Goal: Check status: Check status

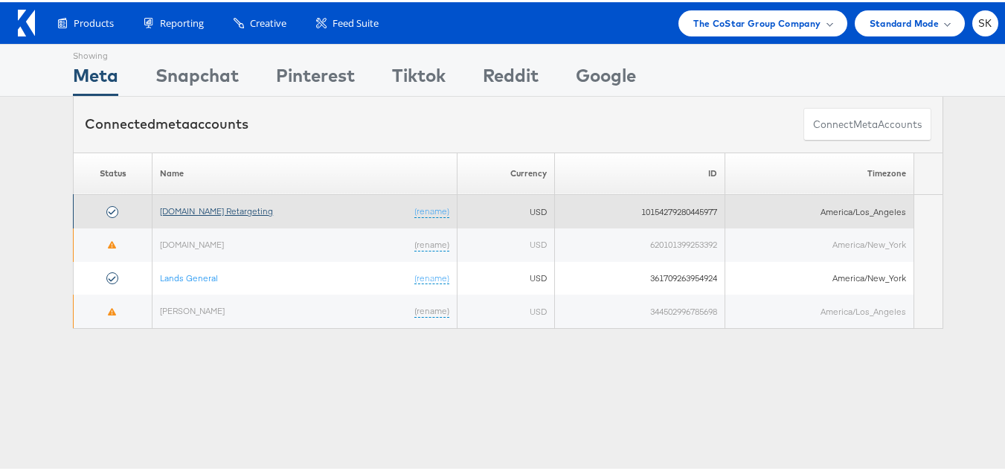
click at [241, 206] on link "Apartments.com Retargeting" at bounding box center [216, 208] width 113 height 11
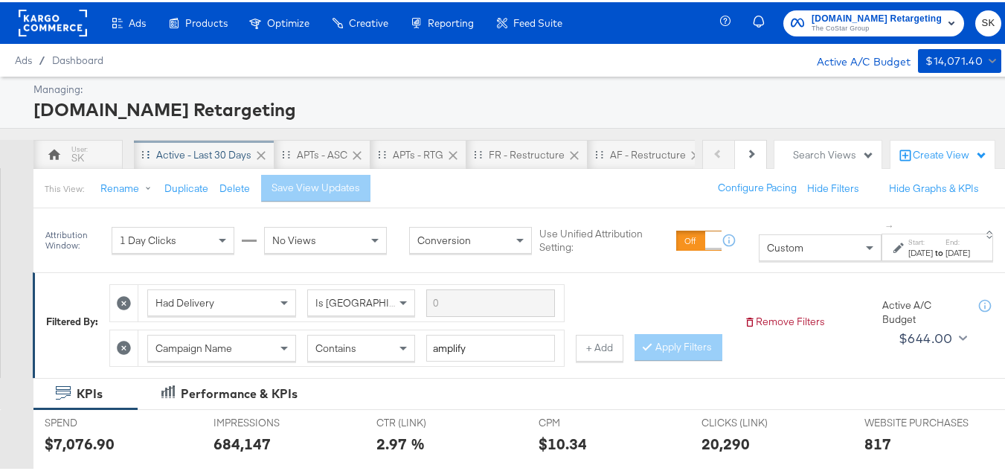
click at [206, 149] on div "Active - Last 30 Days" at bounding box center [203, 153] width 95 height 14
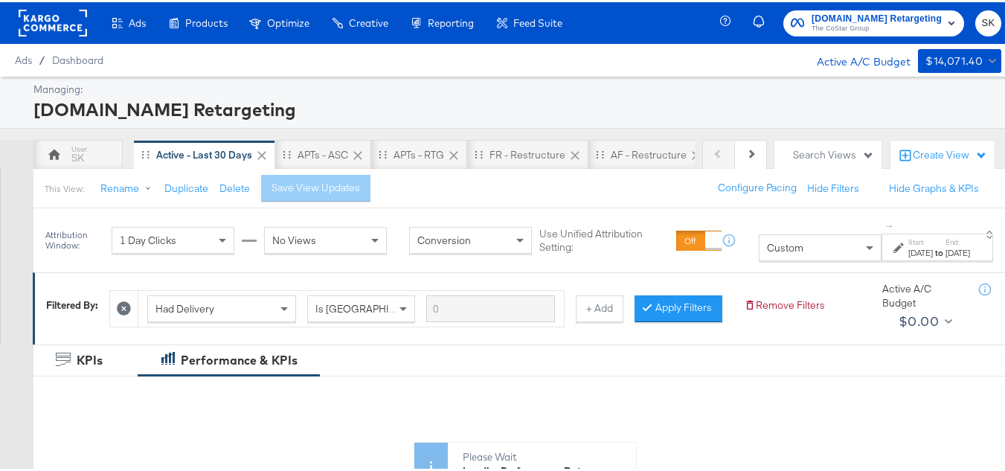
scroll to position [223, 0]
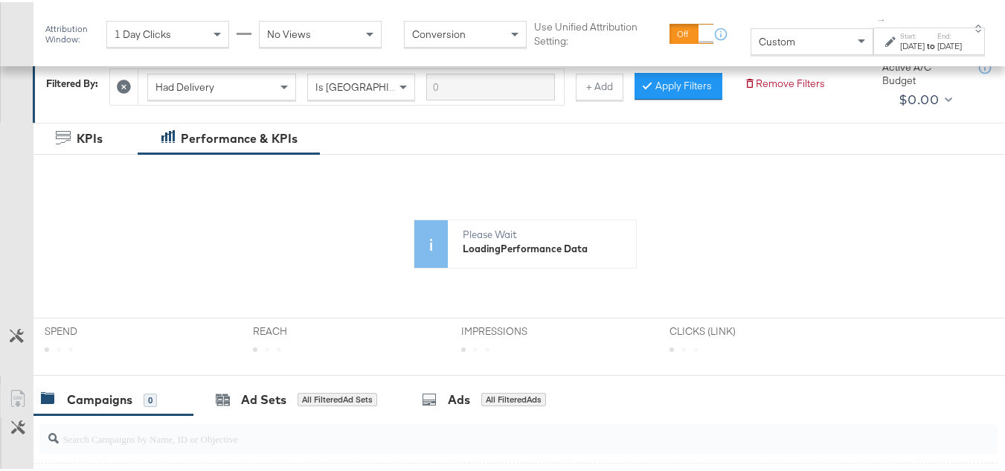
click at [779, 36] on div "Custom" at bounding box center [811, 39] width 121 height 25
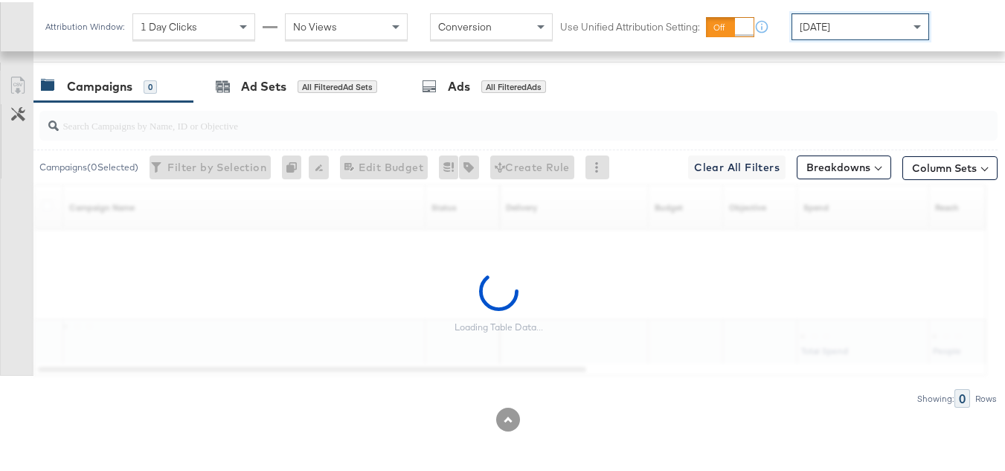
scroll to position [744, 0]
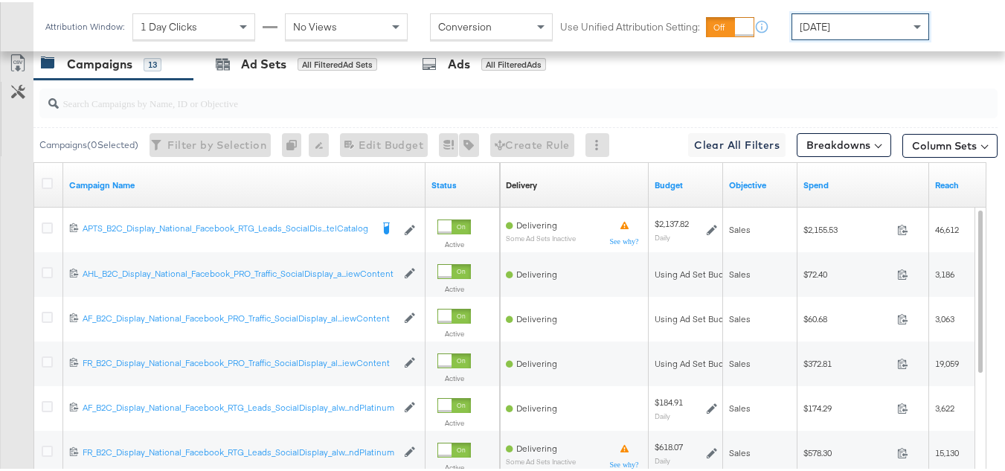
click at [198, 109] on input "search" at bounding box center [486, 94] width 854 height 29
paste input "APTS_B2C_Display_National_Facebook_RTG_Leads_SocialDisplay_Retargeting_Diamond_…"
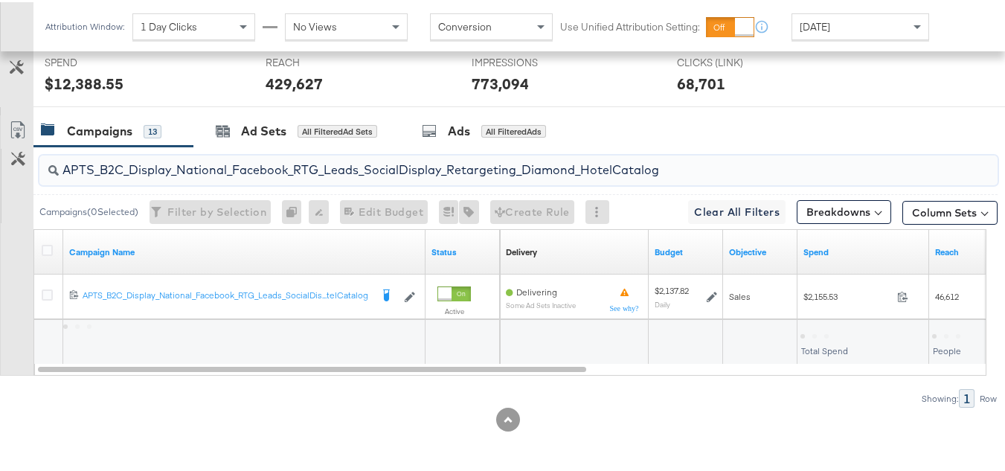
scroll to position [624, 0]
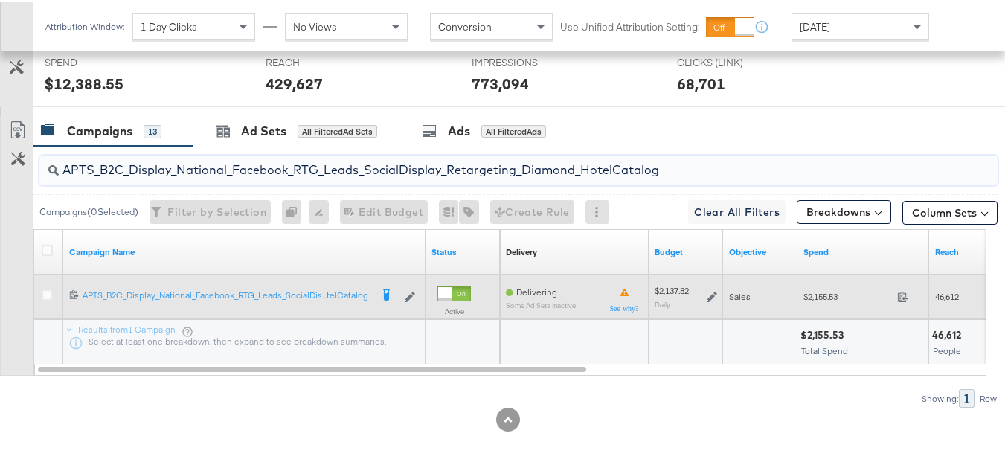
click at [851, 302] on div "$2,155.53 2155.53" at bounding box center [863, 294] width 132 height 23
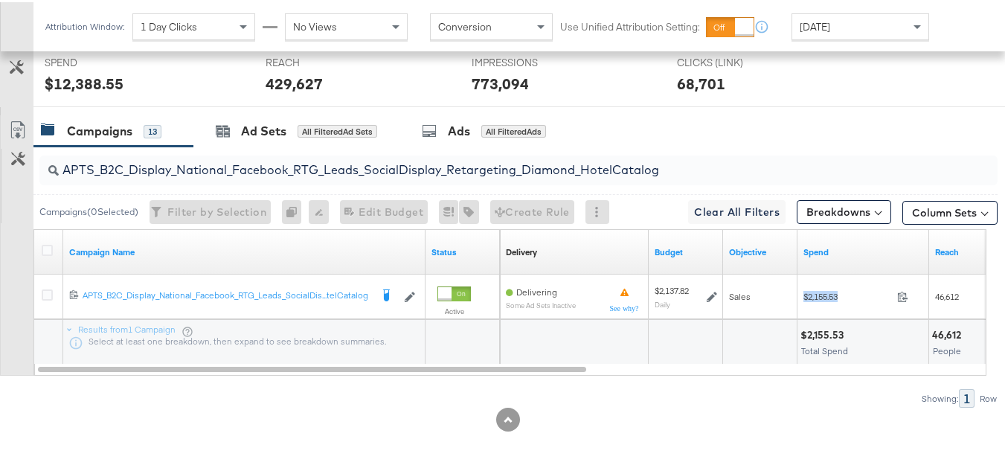
copy div "$2,155.53"
click at [264, 149] on input "APTS_B2C_Display_National_Facebook_RTG_Leads_SocialDisplay_Retargeting_Diamond_…" at bounding box center [486, 161] width 854 height 29
paste input "alwayson_Retargeting_DARE24_DiamondPlatinum"
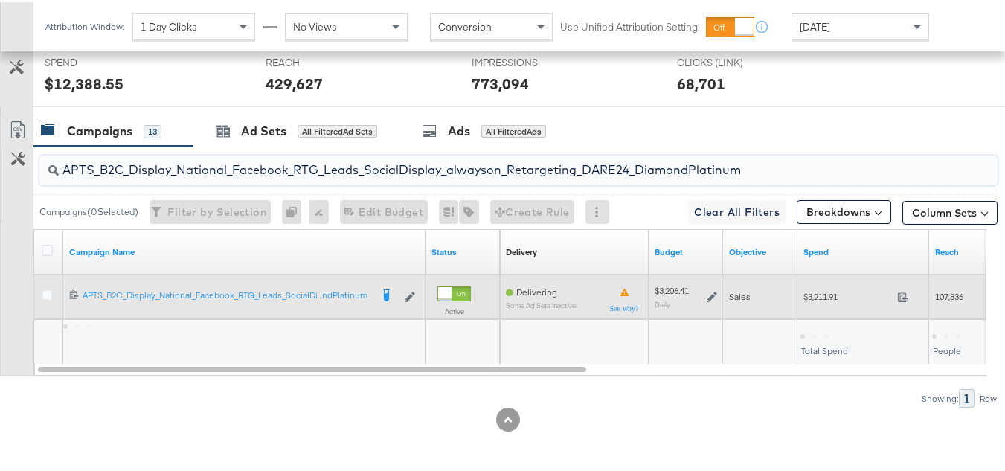
click at [816, 282] on div "$3,211.91 3211.91" at bounding box center [863, 294] width 132 height 45
copy div "$3,211.91"
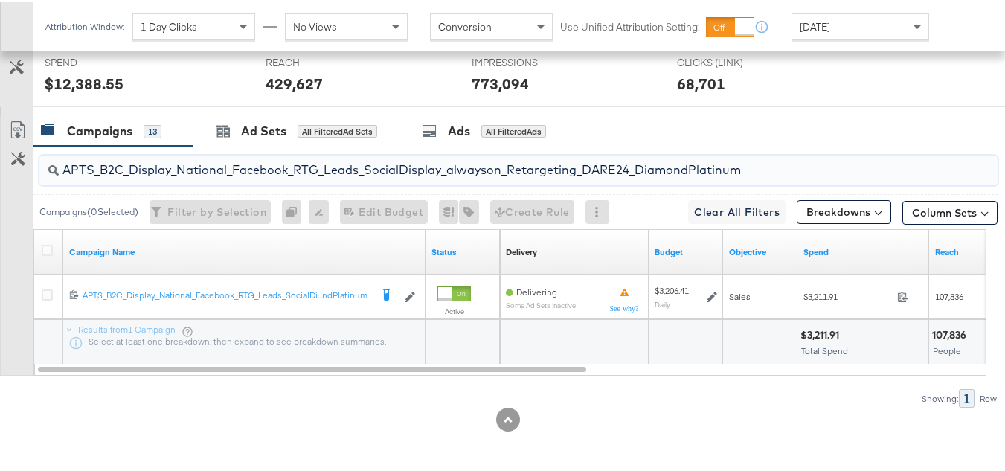
click at [271, 155] on input "APTS_B2C_Display_National_Facebook_RTG_Leads_SocialDisplay_alwayson_Retargeting…" at bounding box center [486, 161] width 854 height 29
paste input "FR_B2C_Display_National_Facebook_RTG_Leads_SocialDisplay_alwayson_Retargeting_FR"
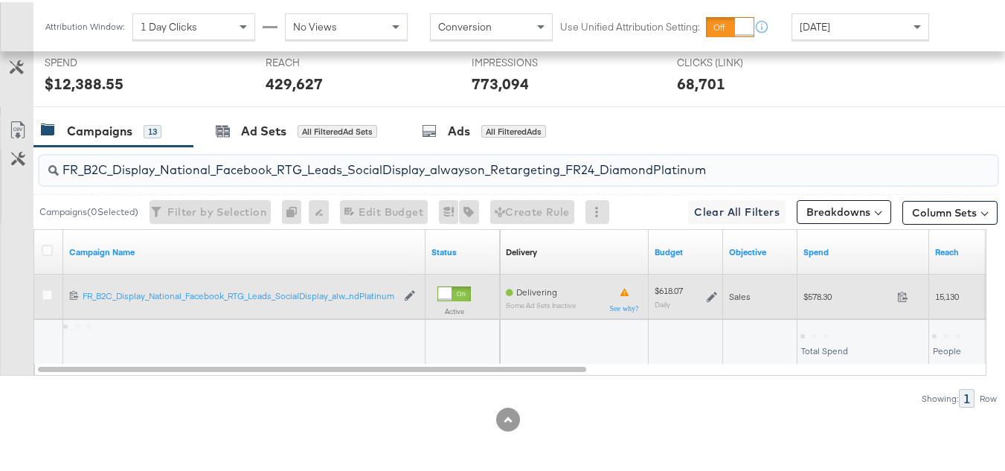
click at [828, 300] on div "$578.30 578.3" at bounding box center [863, 294] width 132 height 23
copy div "$578.30"
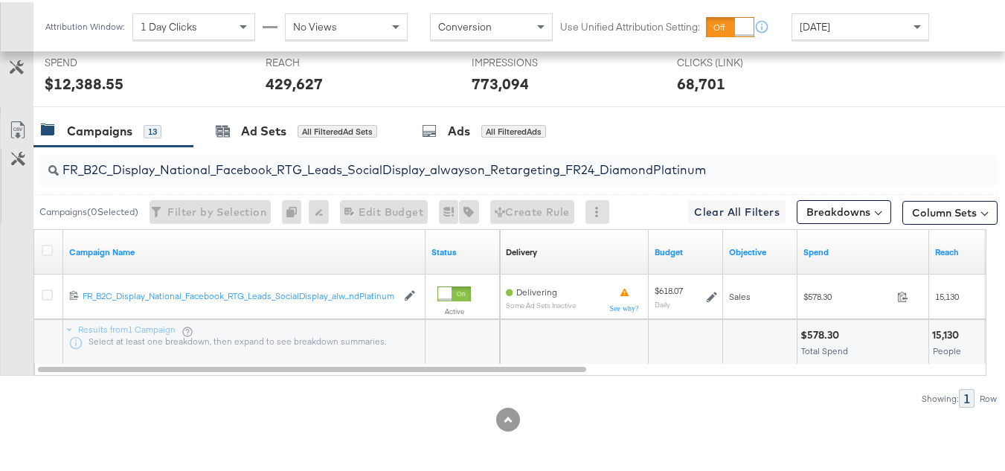
click at [318, 172] on input "FR_B2C_Display_National_Facebook_RTG_Leads_SocialDisplay_alwayson_Retargeting_F…" at bounding box center [486, 161] width 854 height 29
paste input "AF_B2C_Display_National_Facebook_RTG_Leads_SocialDisplay_alwayson_Retargeting_AF"
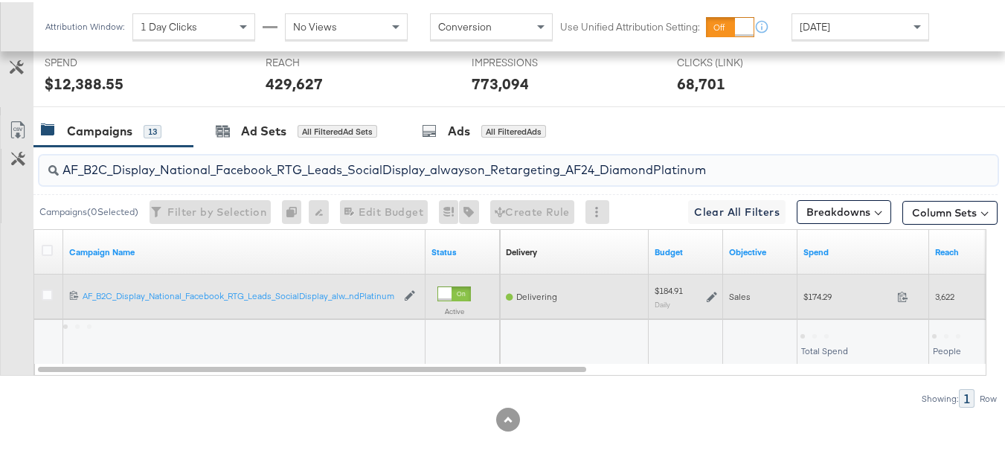
click at [815, 303] on div "$174.29 174.29" at bounding box center [863, 294] width 132 height 23
copy div "$174.29"
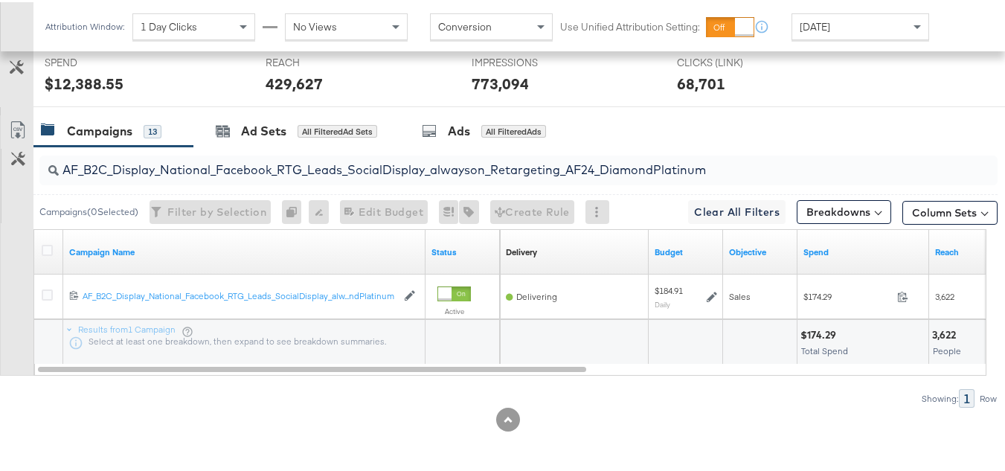
click at [314, 170] on input "AF_B2C_Display_National_Facebook_RTG_Leads_SocialDisplay_alwayson_Retargeting_A…" at bounding box center [486, 161] width 854 height 29
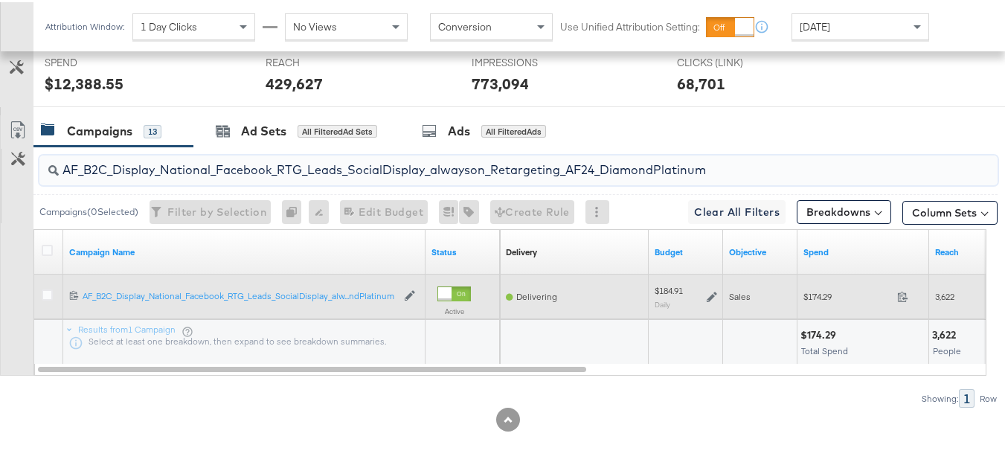
paste input "HL_B2C_Display_National_Facebook_RTG_Leads_SocialDisplay_alwayson_Retargeting_A…"
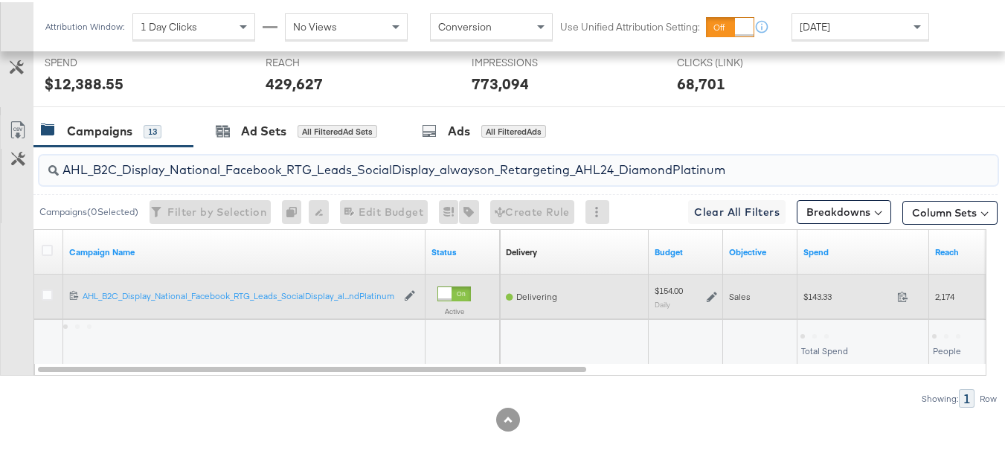
click at [799, 295] on div "$143.33 143.33" at bounding box center [863, 294] width 132 height 23
copy div "$143.33"
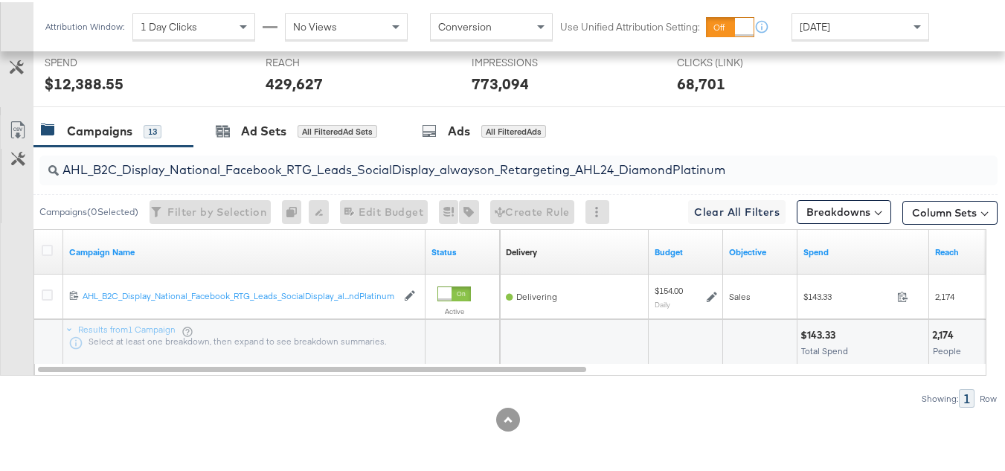
click at [408, 167] on input "AHL_B2C_Display_National_Facebook_RTG_Leads_SocialDisplay_alwayson_Retargeting_…" at bounding box center [486, 161] width 854 height 29
paste input "PTS_B2C_Display_National_Facebook_PRO_Traffic_SocialDisplay_alwayson_ASC_DARE24…"
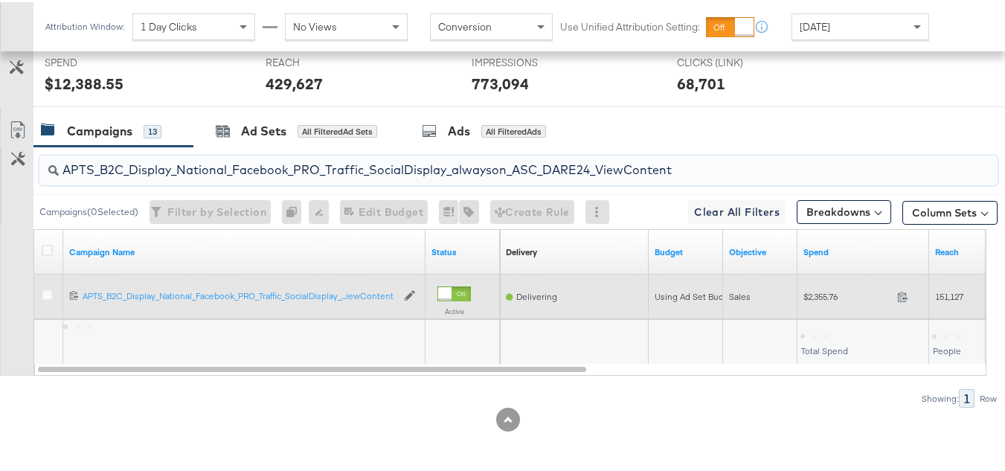
click at [814, 285] on div "$2,355.76 2355.76" at bounding box center [863, 294] width 132 height 23
copy div "$2,355.76"
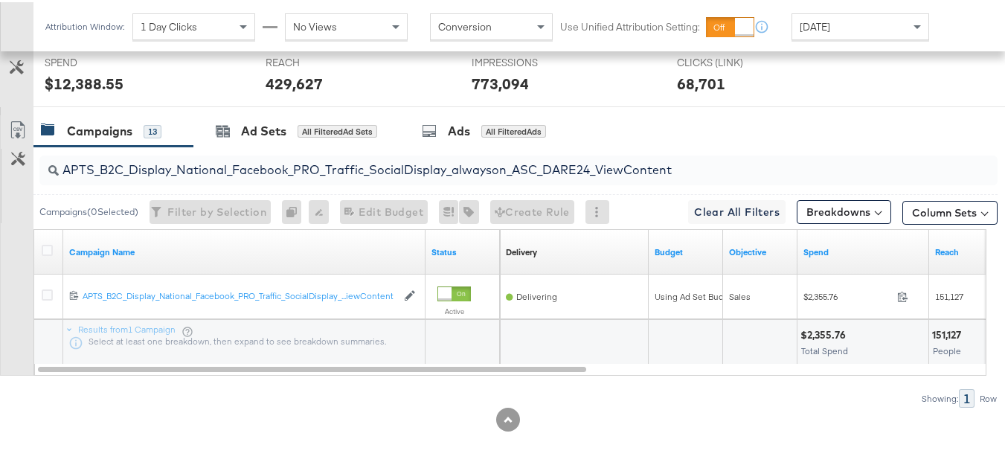
click at [323, 165] on input "APTS_B2C_Display_National_Facebook_PRO_Traffic_SocialDisplay_alwayson_ASC_DARE2…" at bounding box center [486, 161] width 854 height 29
paste input "Leads_SocialDisplay_alwayson_ASC_DARE24_Purchase"
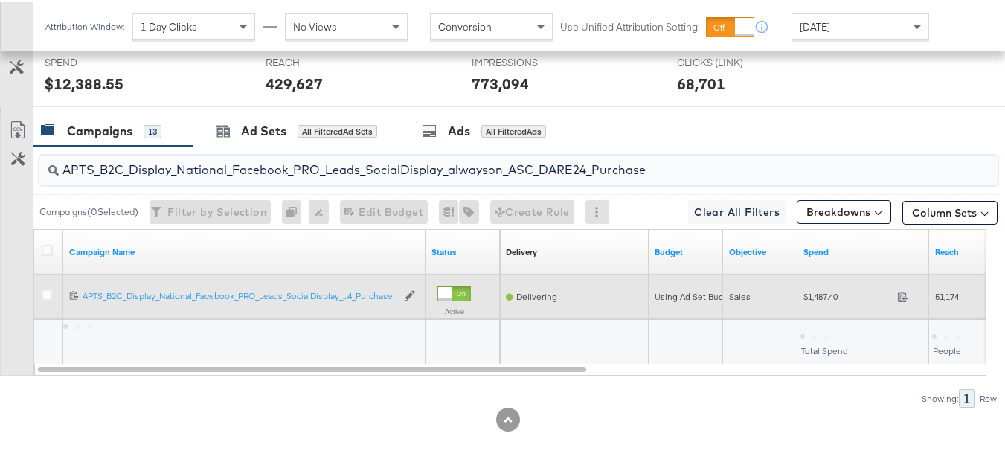
click at [831, 299] on span "$1,487.40" at bounding box center [847, 294] width 88 height 11
copy div "$1,487.40"
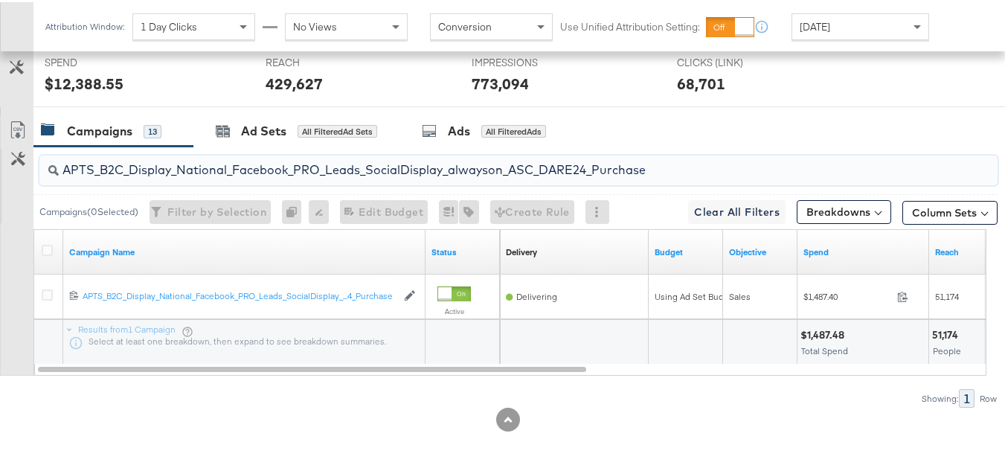
click at [387, 162] on input "APTS_B2C_Display_National_Facebook_PRO_Leads_SocialDisplay_alwayson_ASC_DARE24_…" at bounding box center [486, 161] width 854 height 29
paste input "F_B2C_Display_National_Facebook_PRO_Traffic_SocialDisplay_alwayson_ASC_AF24_Vie…"
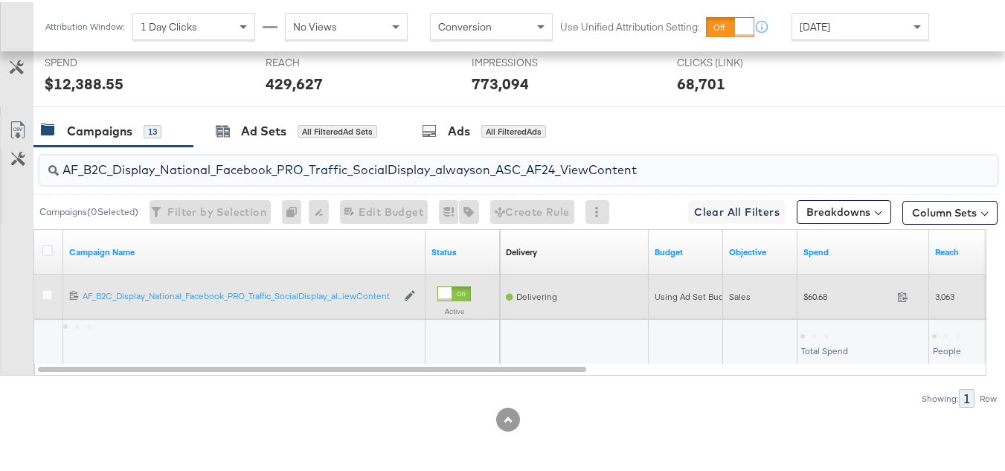
click at [819, 294] on span "$60.68" at bounding box center [847, 294] width 88 height 11
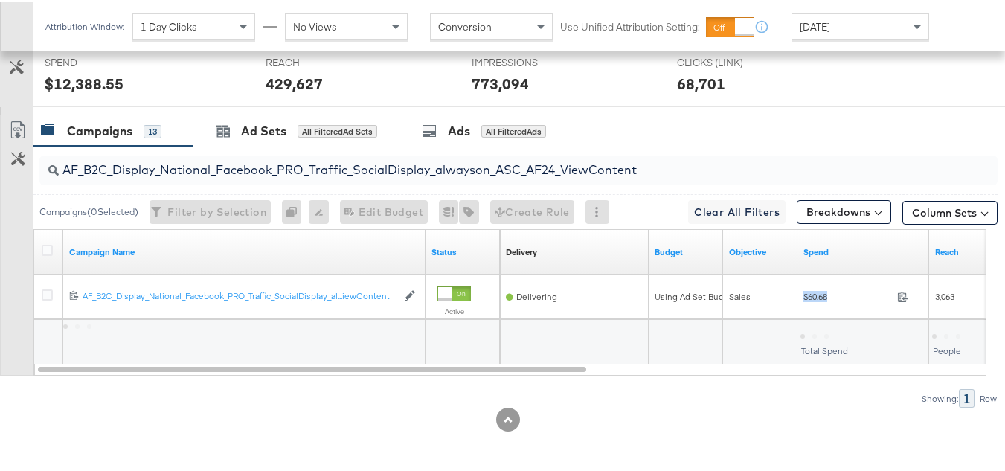
copy div "$60.68"
click at [324, 163] on input "AF_B2C_Display_National_Facebook_PRO_Traffic_SocialDisplay_alwayson_ASC_AF24_Vi…" at bounding box center [486, 161] width 854 height 29
paste input "FR_B2C_Display_National_Facebook_PRO_Traffic_SocialDisplay_alwayson_ASC_FR"
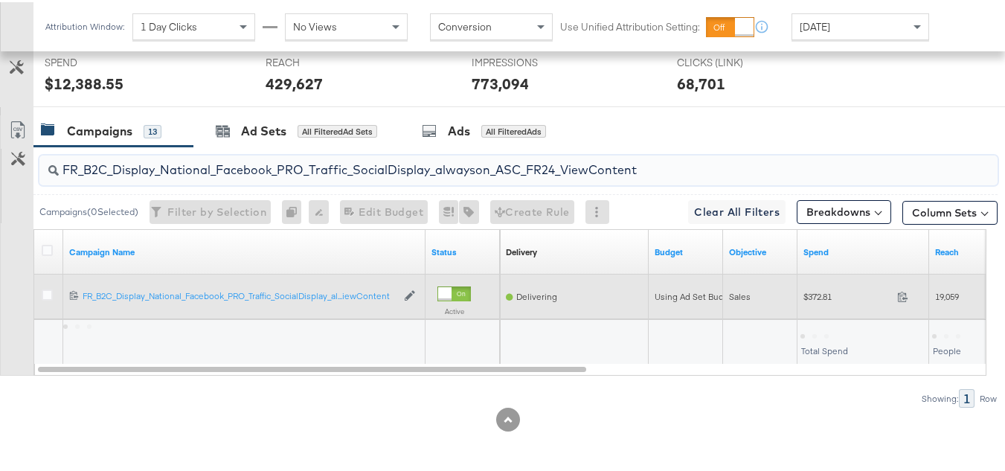
click at [808, 296] on span "$372.81" at bounding box center [847, 294] width 88 height 11
copy div "$372.81"
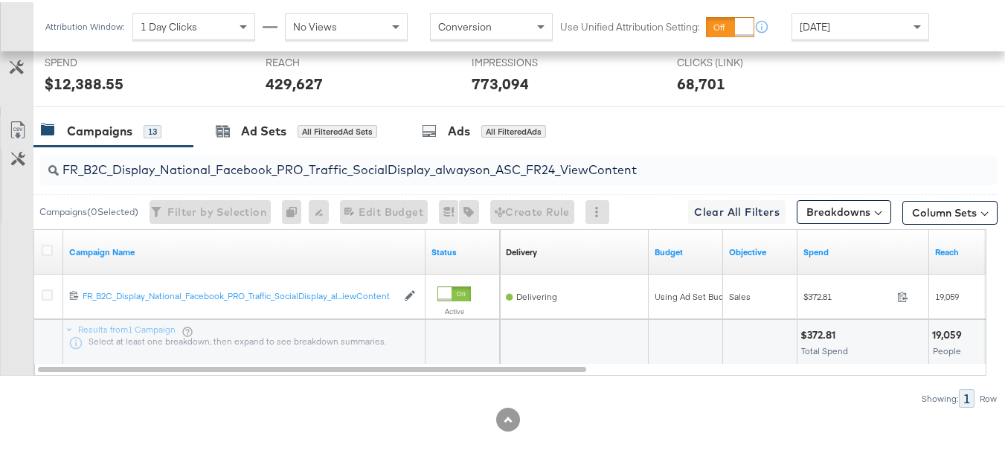
click at [342, 159] on input "FR_B2C_Display_National_Facebook_PRO_Traffic_SocialDisplay_alwayson_ASC_FR24_Vi…" at bounding box center [486, 161] width 854 height 29
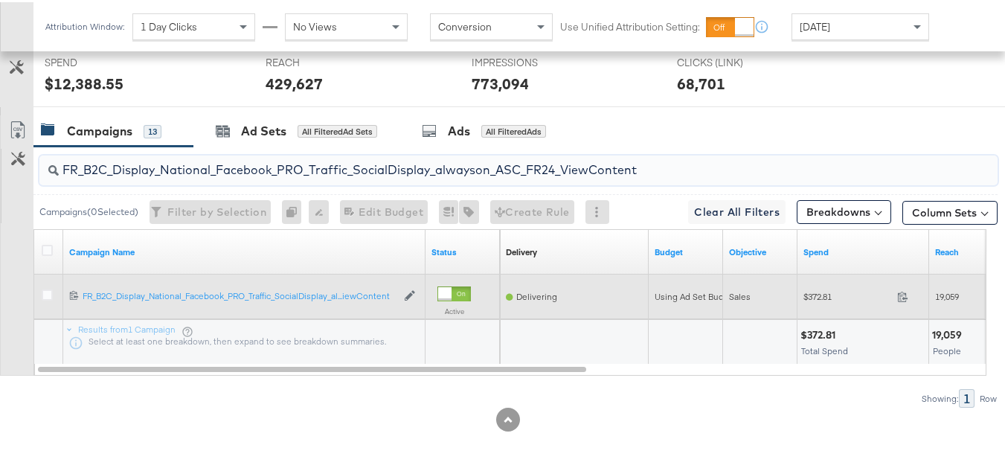
paste input "AHL_B2C_Display_National_Facebook_PRO_Traffic_SocialDisplay_alwayson_ASC_AHL"
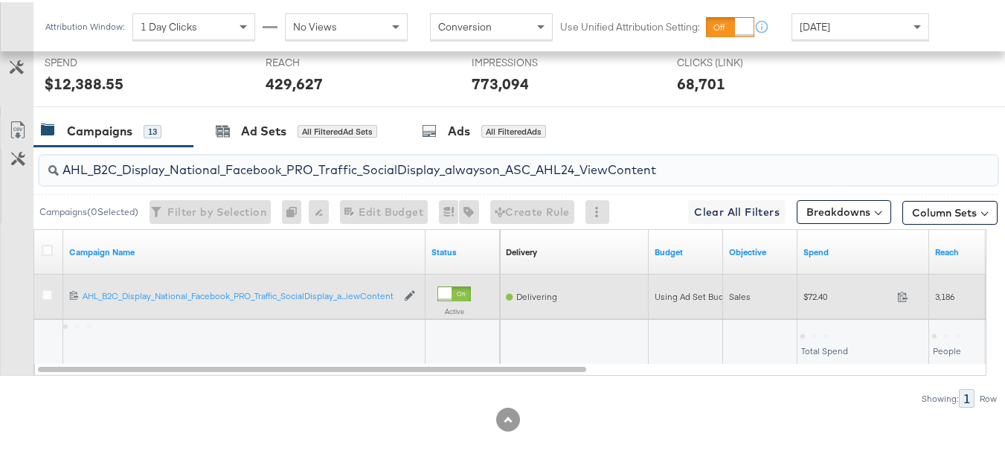
type input "AHL_B2C_Display_National_Facebook_PRO_Traffic_SocialDisplay_alwayson_ASC_AHL24_…"
click at [813, 292] on span "$72.40" at bounding box center [847, 294] width 88 height 11
copy div "$72.40"
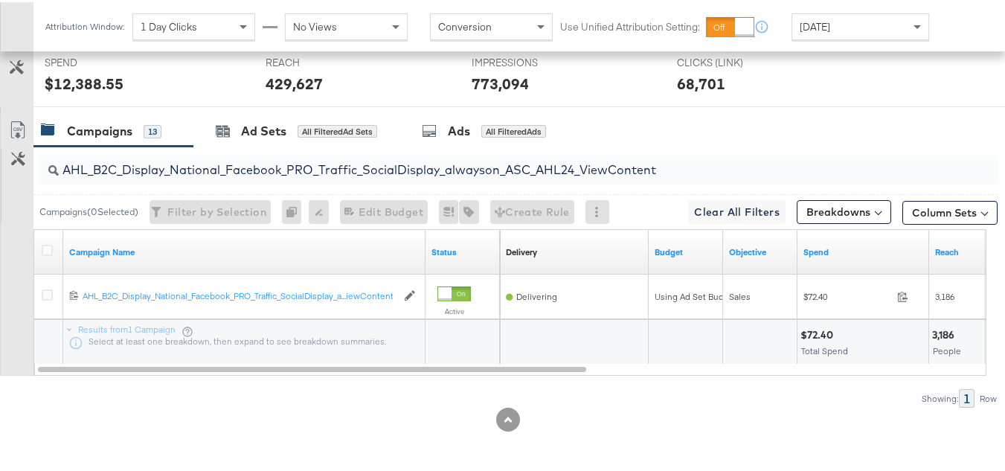
click at [763, 357] on div at bounding box center [760, 340] width 74 height 45
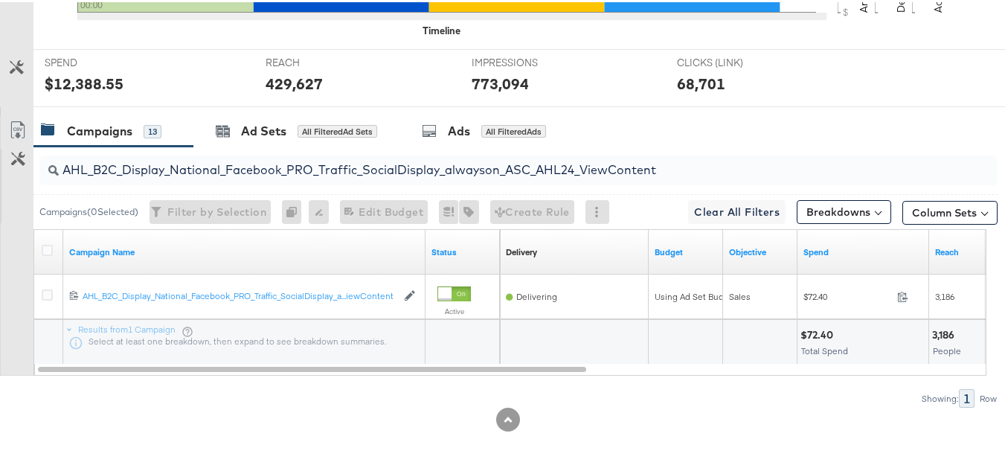
scroll to position [0, 0]
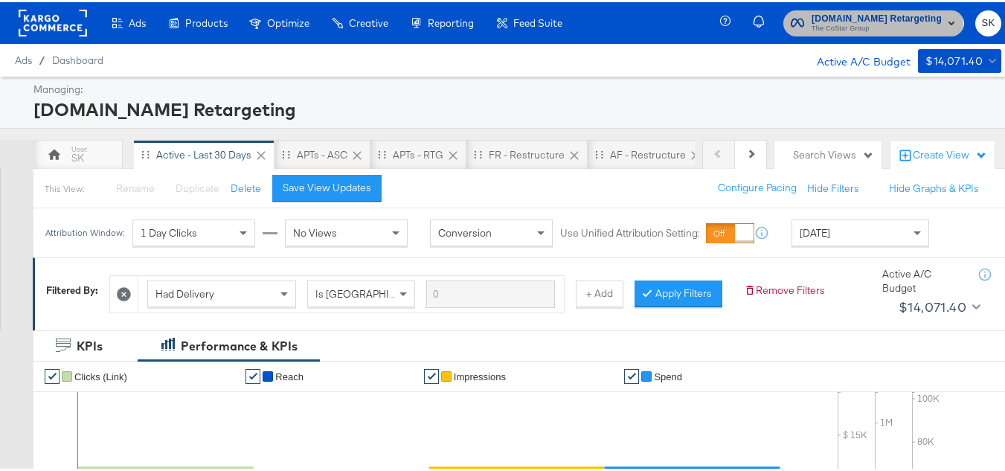
click at [830, 25] on span "The CoStar Group" at bounding box center [876, 27] width 130 height 12
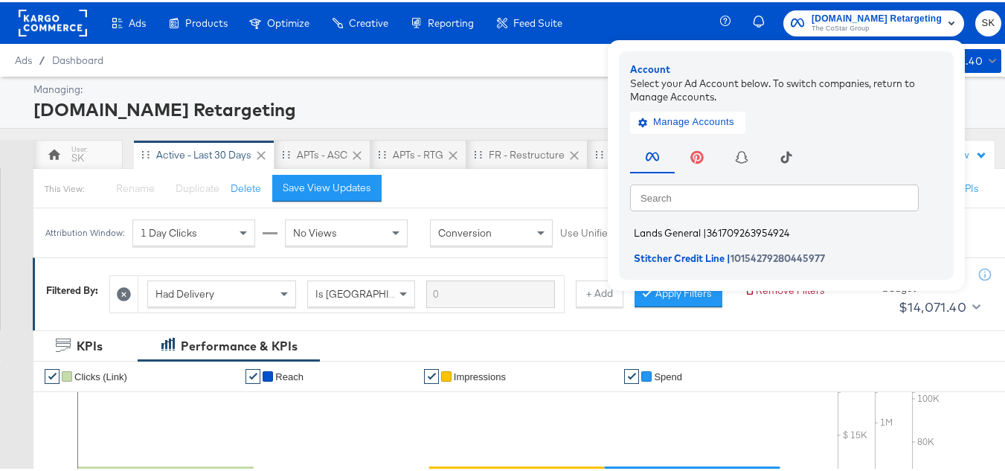
click at [636, 228] on span "Lands General" at bounding box center [667, 231] width 67 height 12
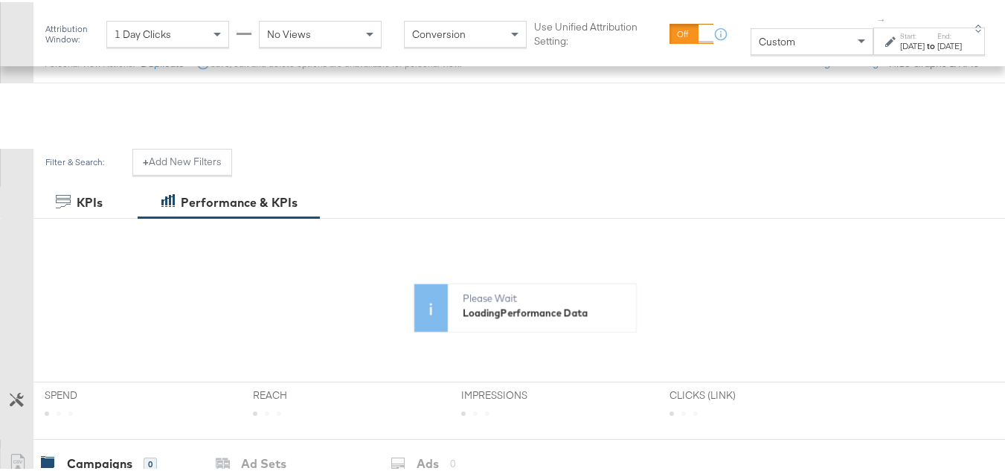
scroll to position [223, 0]
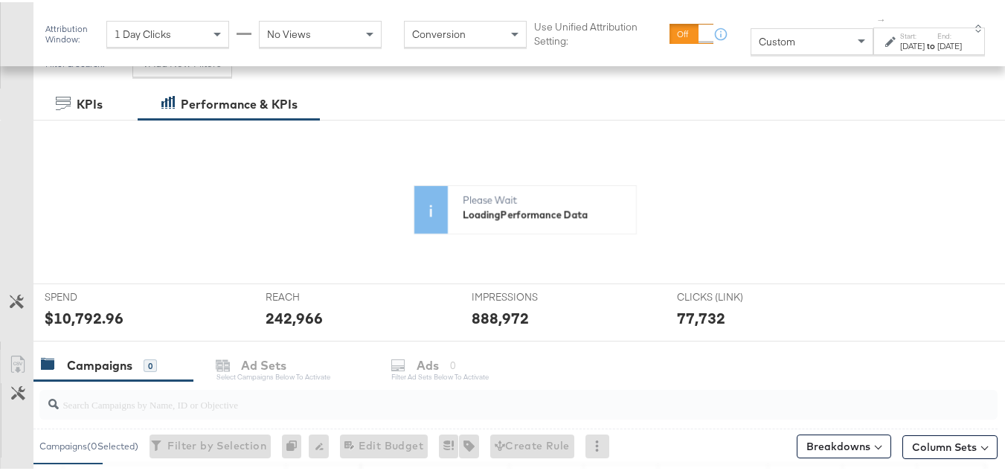
click at [785, 50] on div "Custom" at bounding box center [811, 39] width 121 height 25
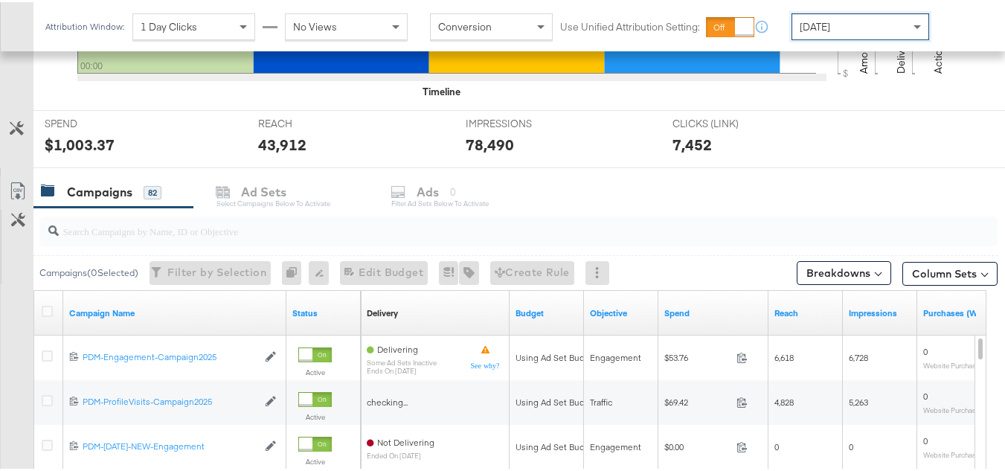
scroll to position [499, 0]
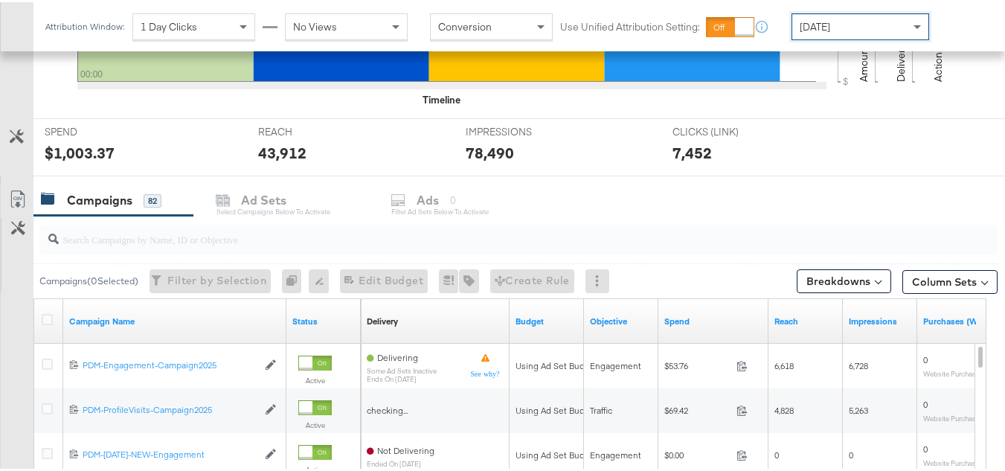
click at [298, 234] on input "search" at bounding box center [486, 230] width 854 height 29
paste input "B2C_LAND_KC_RT_Sig_24"
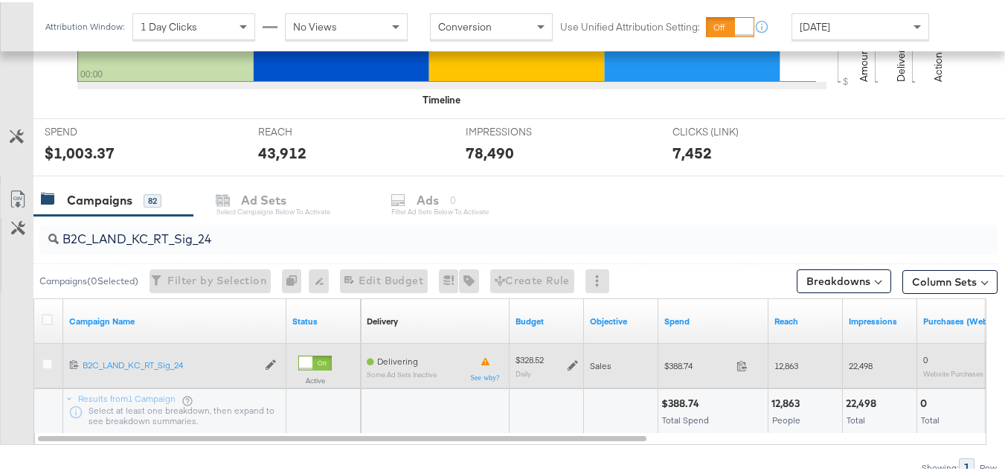
click at [672, 362] on span "$388.74" at bounding box center [697, 363] width 66 height 11
copy div "$388.74"
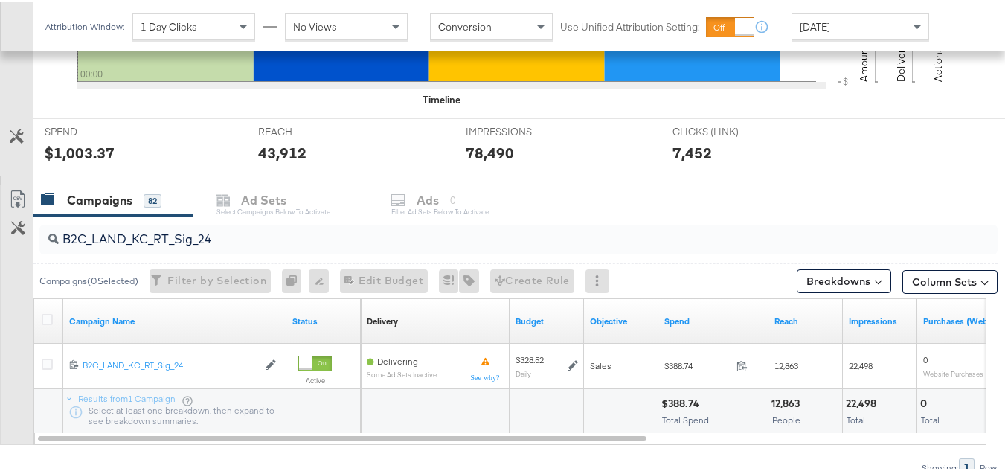
click at [280, 228] on input "B2C_LAND_KC_RT_Sig_24" at bounding box center [486, 230] width 854 height 29
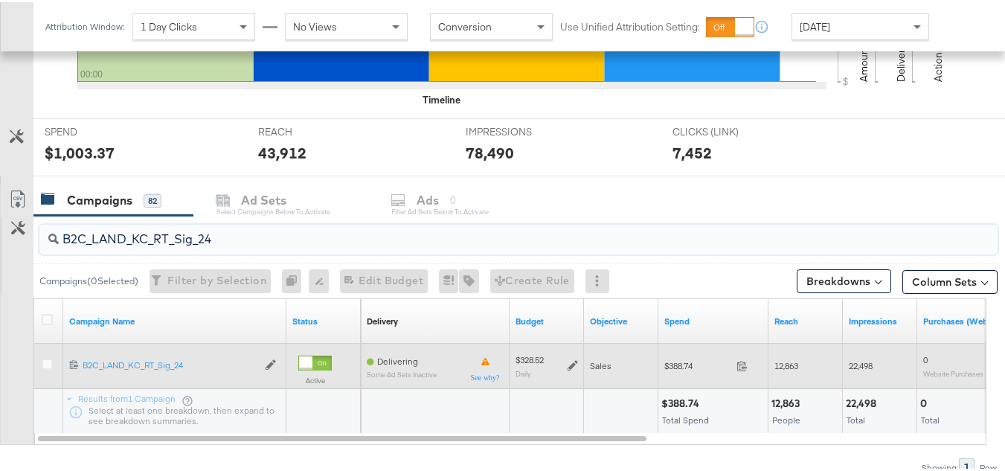
paste input "B_Ecommerce_KC_Retargeting_LW&LOA_Traffic"
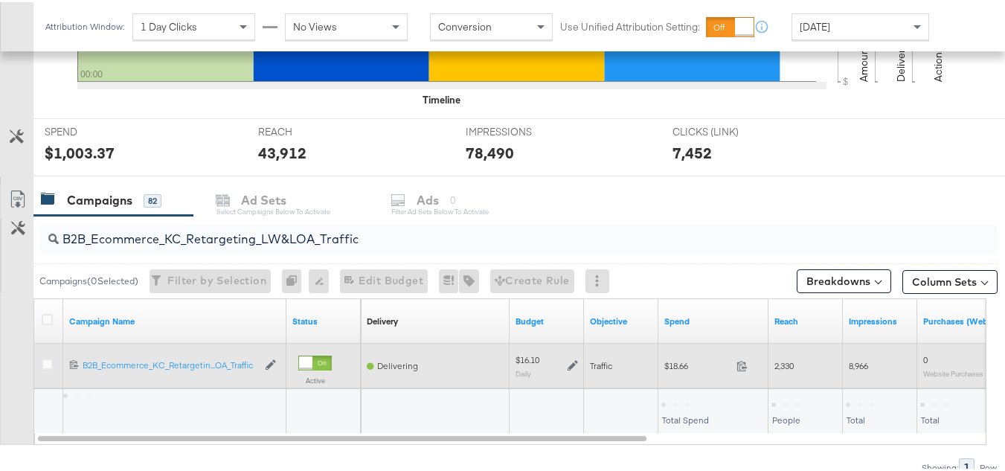
click at [671, 378] on div "$18.66 18.66" at bounding box center [713, 363] width 110 height 45
copy div "$18.66"
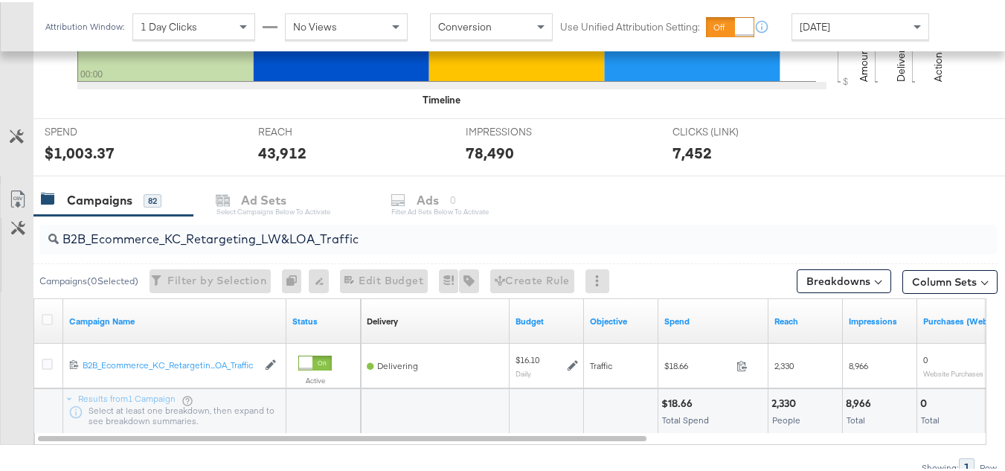
click at [432, 234] on input "B2B_Ecommerce_KC_Retargeting_LW&LOA_Traffic" at bounding box center [486, 230] width 854 height 29
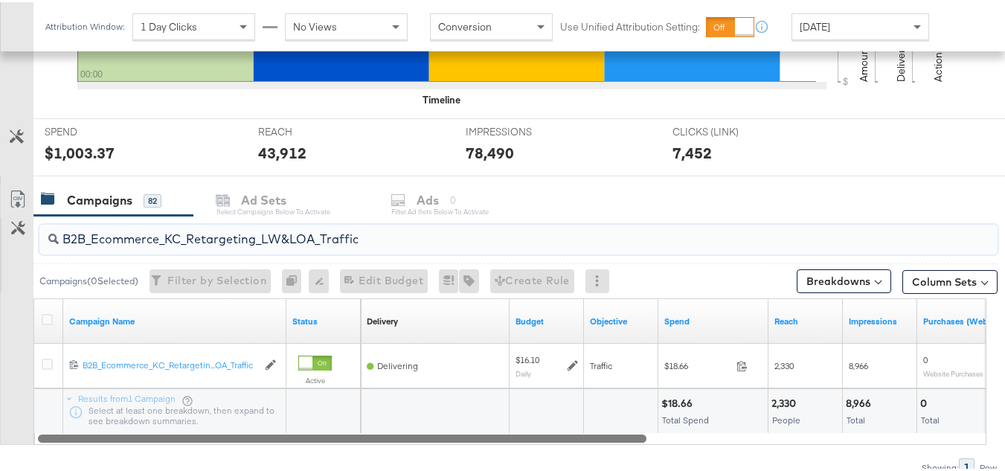
paste input "KC_Retargeting_Prospects & Clients_Conversions"
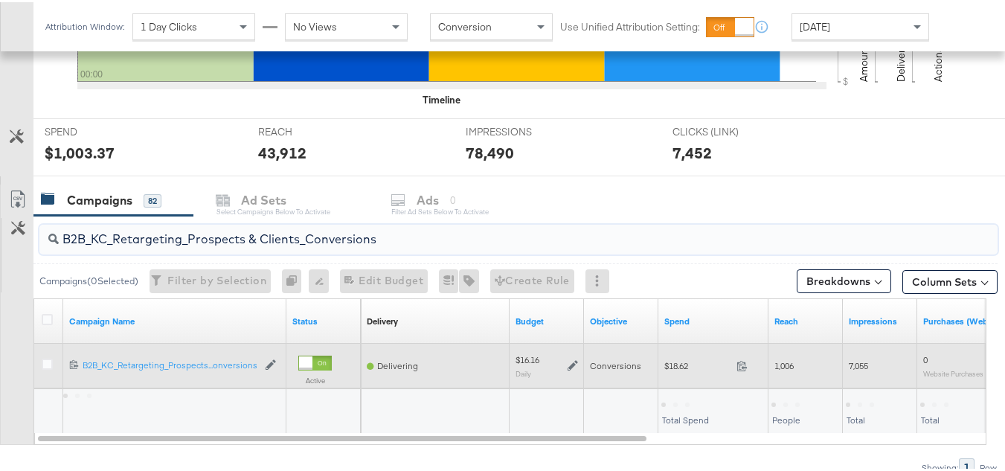
click at [681, 381] on div "$18.62 18.62" at bounding box center [713, 363] width 110 height 45
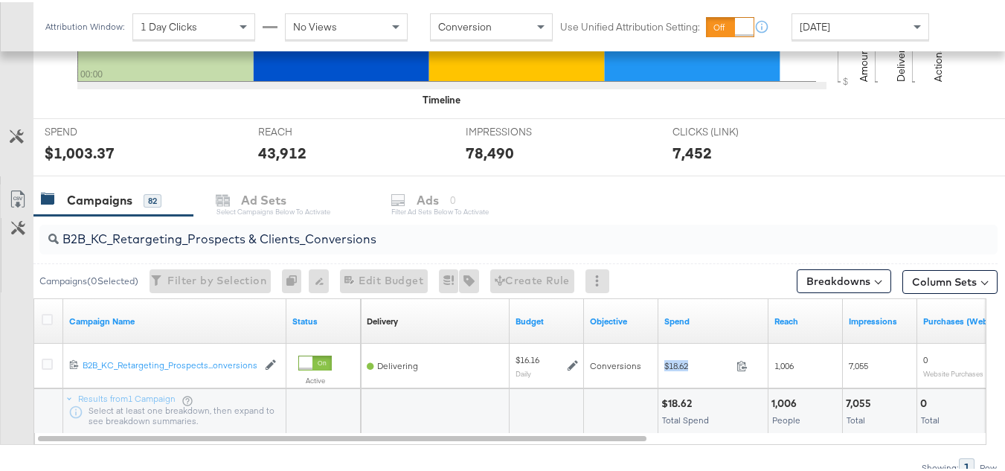
copy div "$18.62"
click at [312, 228] on input "B2B_KC_Retargeting_Prospects & Clients_Conversions" at bounding box center [486, 230] width 854 height 29
paste input "C_LAND_KC_Pros_Sig"
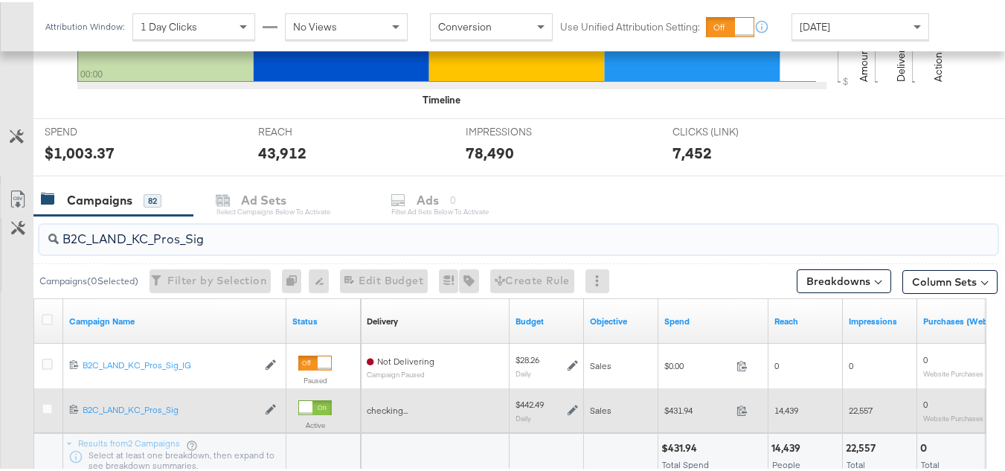
type input "B2C_LAND_KC_Pros_Sig"
click at [677, 409] on span "$431.94" at bounding box center [697, 407] width 66 height 11
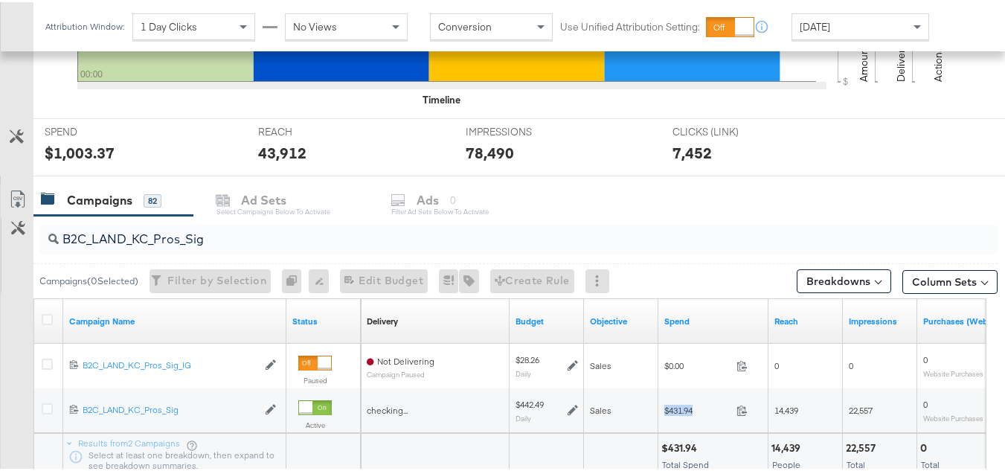
copy div "$431.94"
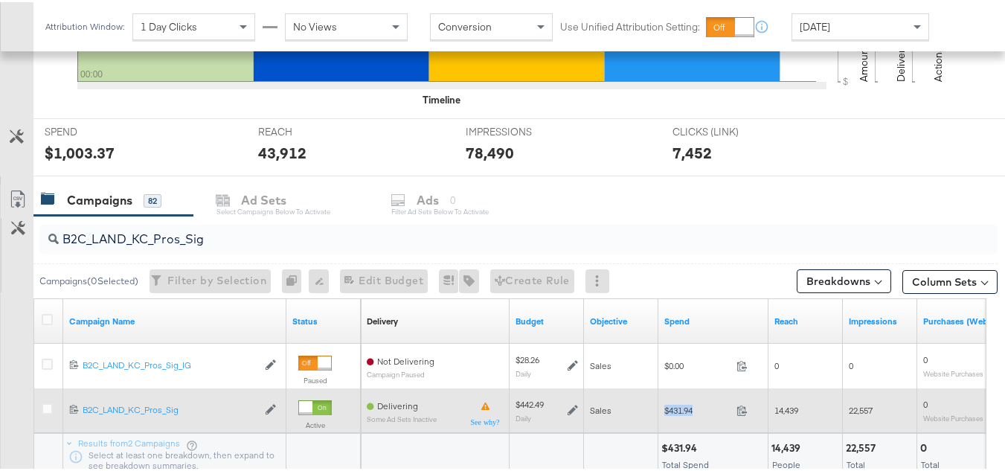
click at [715, 411] on span "$431.94" at bounding box center [697, 407] width 66 height 11
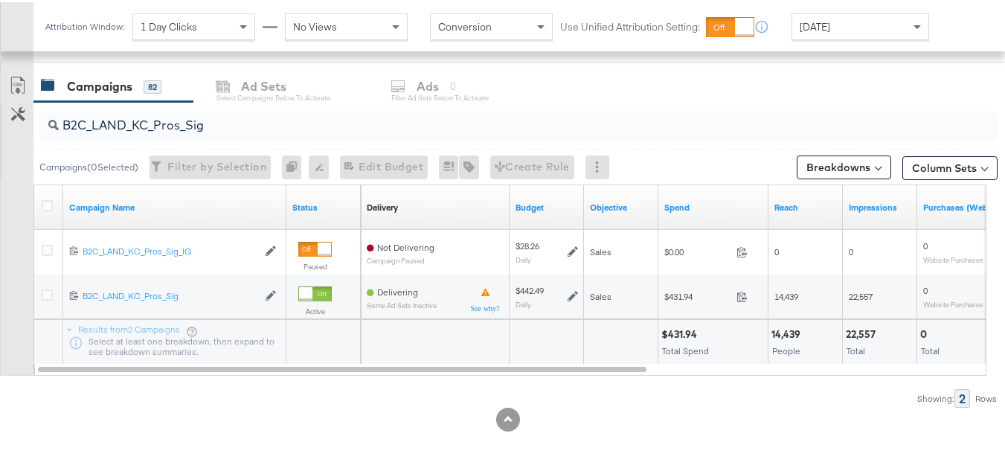
scroll to position [0, 0]
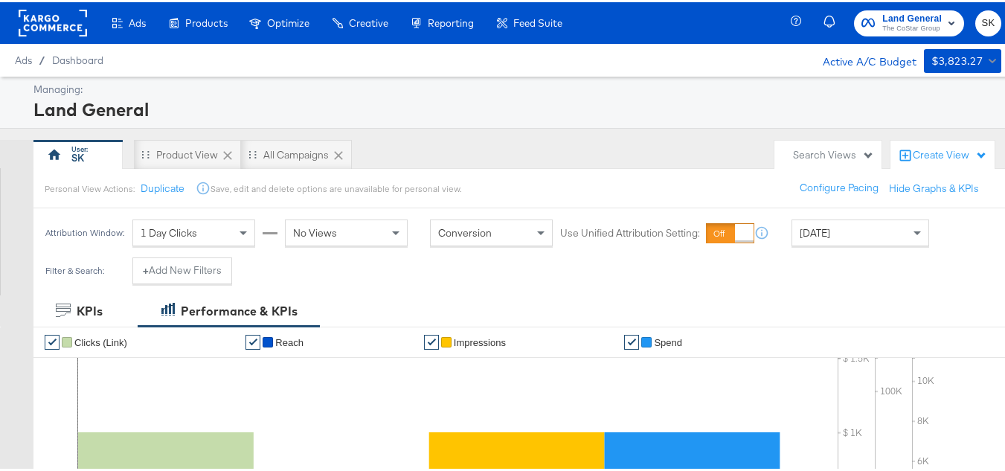
click at [32, 32] on rect at bounding box center [53, 20] width 68 height 27
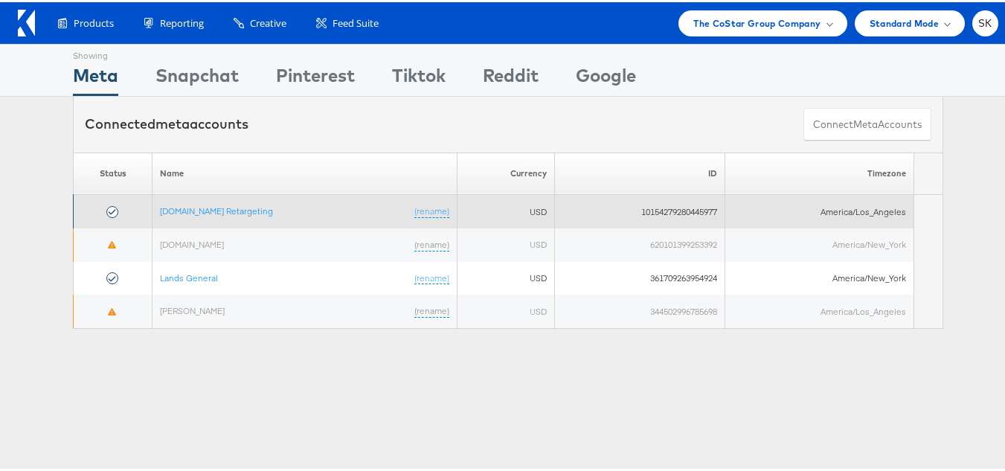
click at [205, 216] on td "Apartments.com Retargeting (rename)" at bounding box center [304, 209] width 305 height 33
click at [205, 210] on link "Apartments.com Retargeting" at bounding box center [216, 208] width 113 height 11
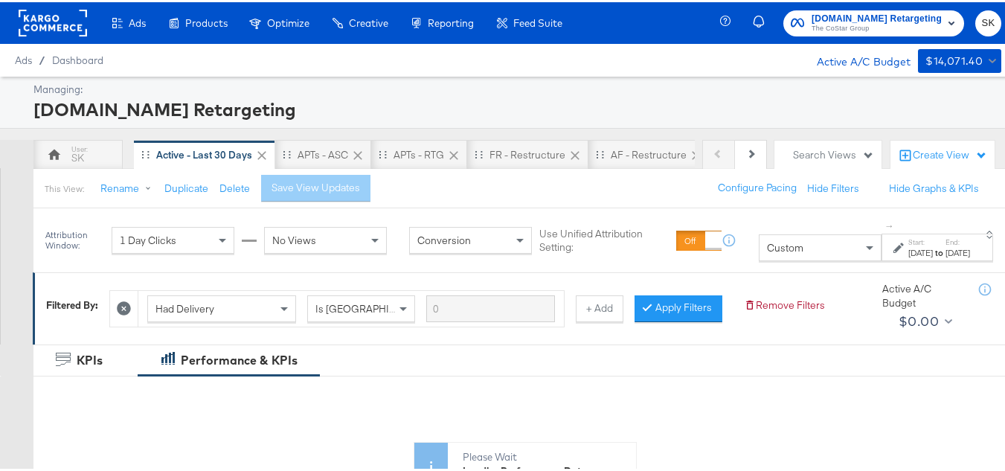
click at [768, 251] on div "Custom" at bounding box center [819, 245] width 121 height 25
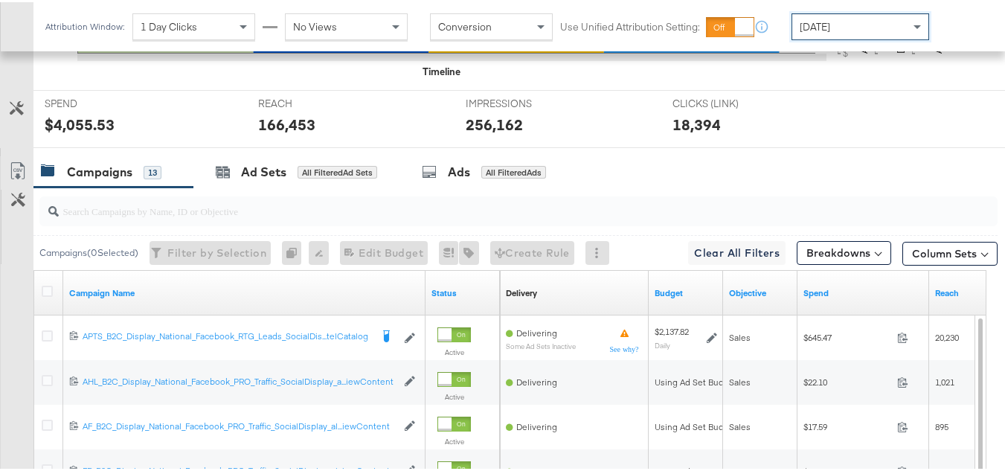
scroll to position [616, 0]
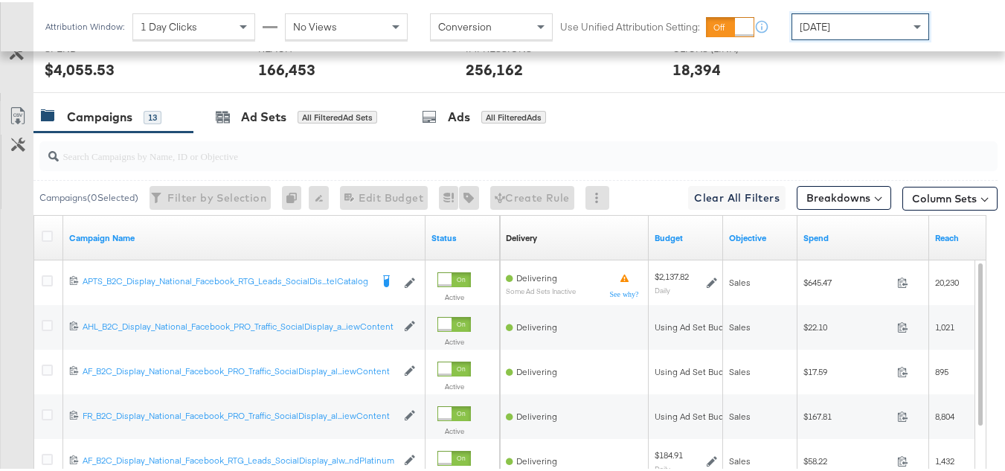
click at [185, 162] on input "search" at bounding box center [486, 147] width 854 height 29
paste input "APTS_B2C_Display_National_Facebook_RTG_Leads_SocialDisplay_Retargeting_Diamond_…"
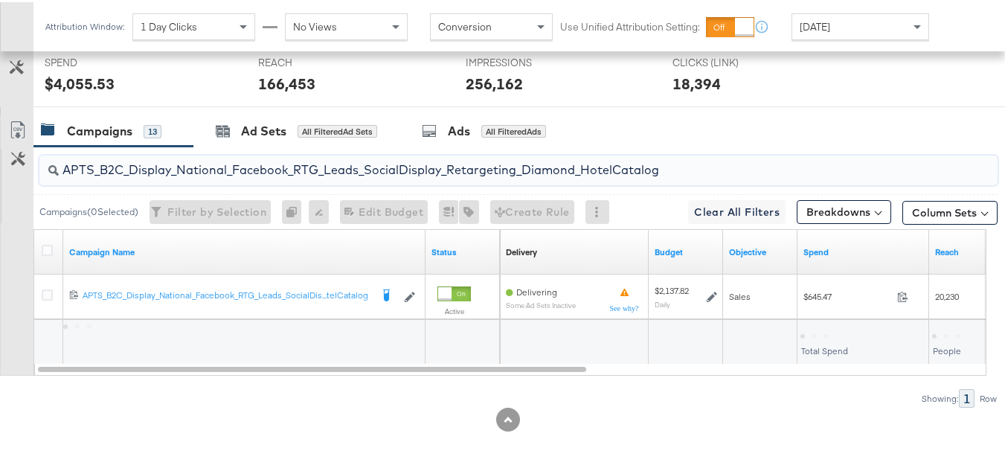
scroll to position [624, 0]
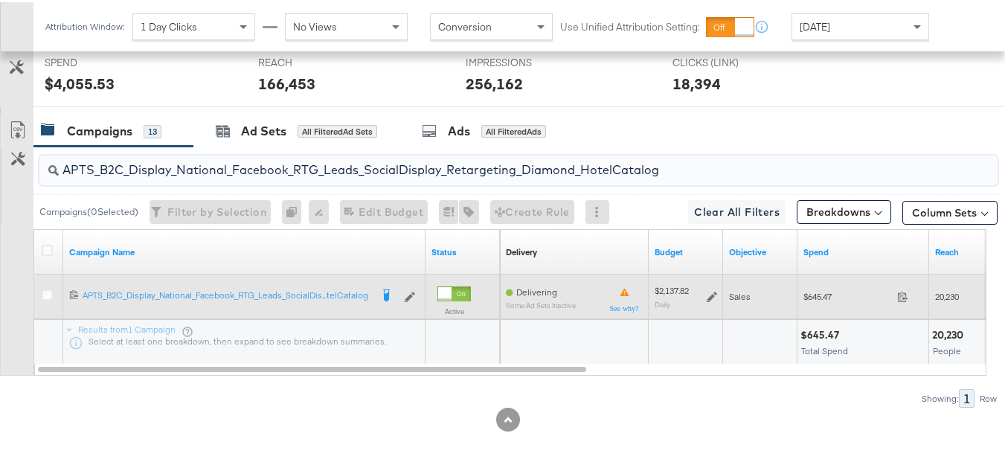
click at [816, 284] on div "$645.47 645.47" at bounding box center [863, 294] width 132 height 23
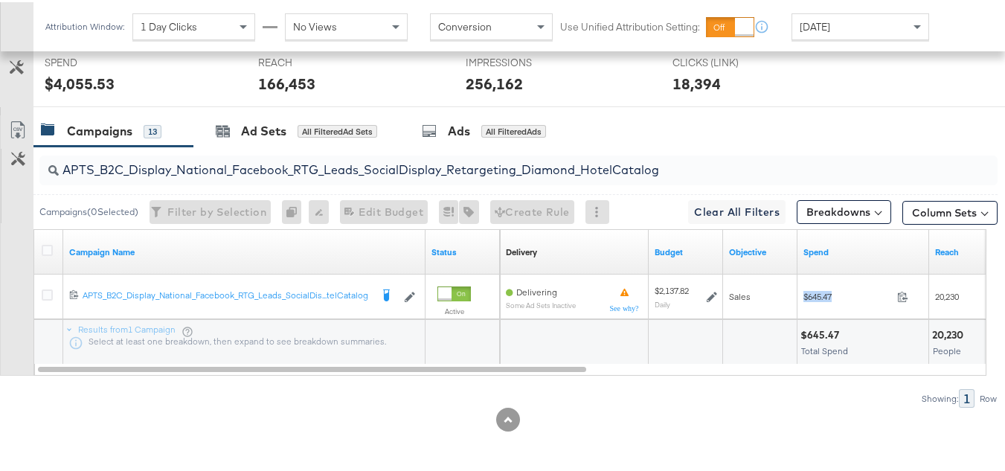
copy div "$645.47"
click at [268, 173] on input "APTS_B2C_Display_National_Facebook_RTG_Leads_SocialDisplay_Retargeting_Diamond_…" at bounding box center [486, 161] width 854 height 29
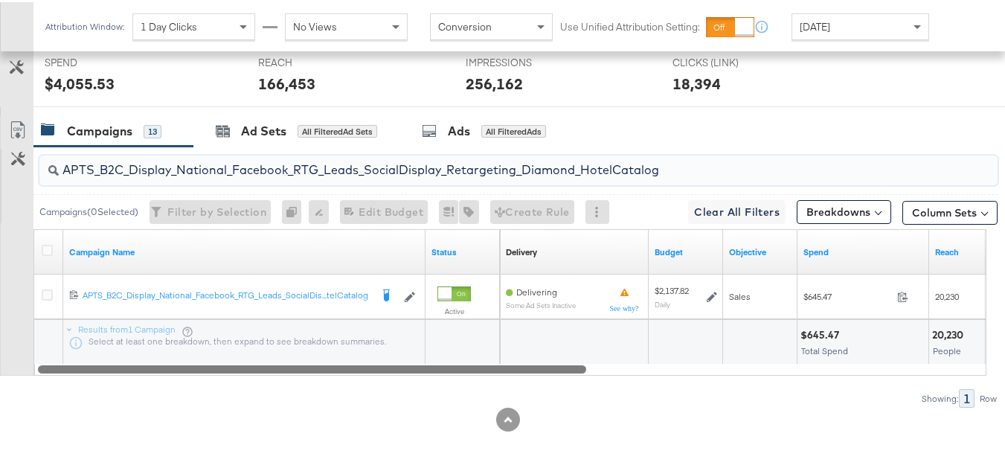
paste input "alwayson_Retargeting_DARE24_DiamondPlatinum"
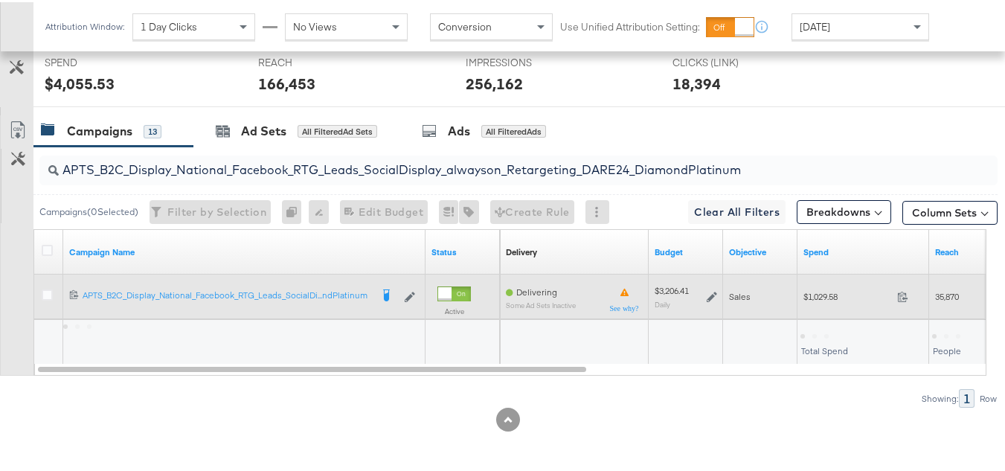
click at [815, 300] on span "$1,029.58" at bounding box center [847, 294] width 88 height 11
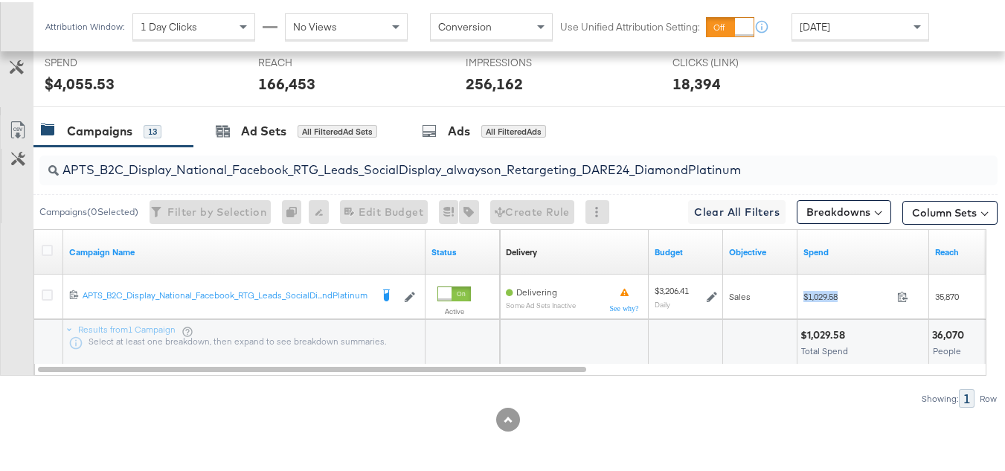
copy div "$1,029.58"
click at [299, 162] on input "APTS_B2C_Display_National_Facebook_RTG_Leads_SocialDisplay_alwayson_Retargeting…" at bounding box center [486, 161] width 854 height 29
paste input "FR_B2C_Display_National_Facebook_RTG_Leads_SocialDisplay_alwayson_Retargeting_FR"
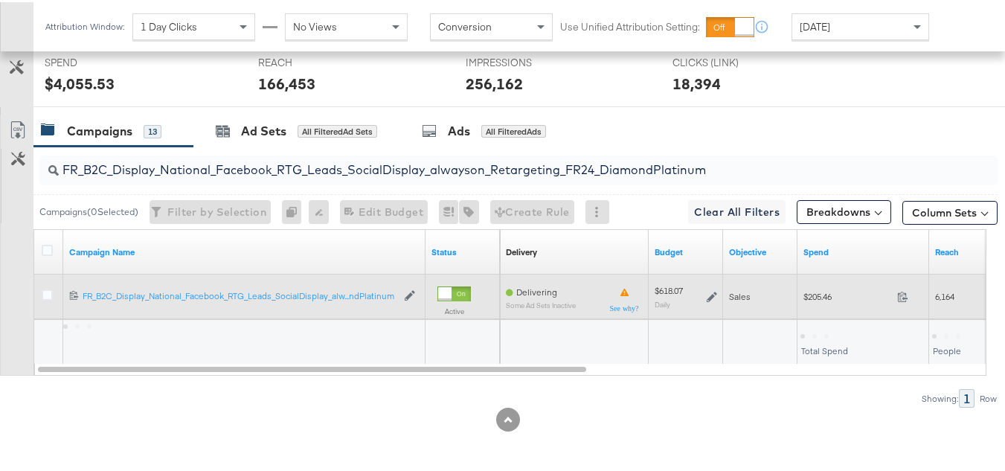
click at [820, 304] on div "$205.46 205.46" at bounding box center [863, 294] width 132 height 23
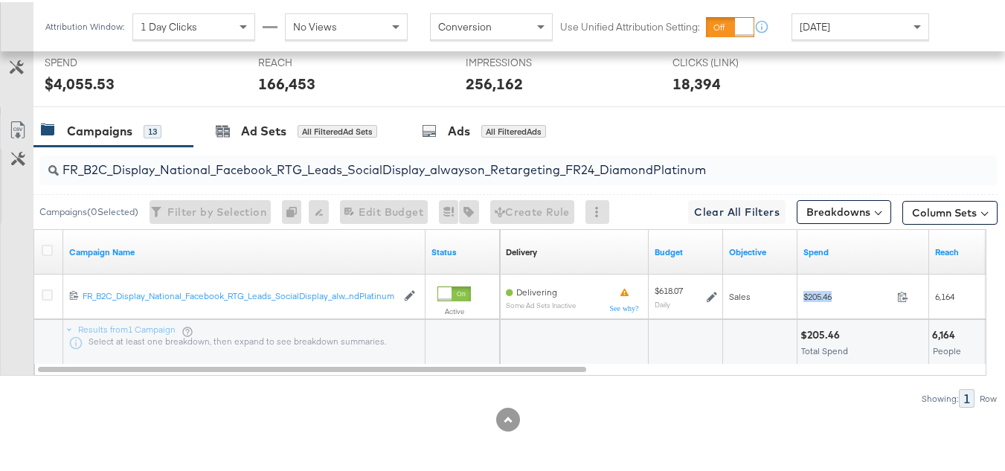
copy div "$205.46"
click at [260, 158] on input "FR_B2C_Display_National_Facebook_RTG_Leads_SocialDisplay_alwayson_Retargeting_F…" at bounding box center [486, 161] width 854 height 29
paste input "AF_B2C_Display_National_Facebook_RTG_Leads_SocialDisplay_alwayson_Retargeting_AF"
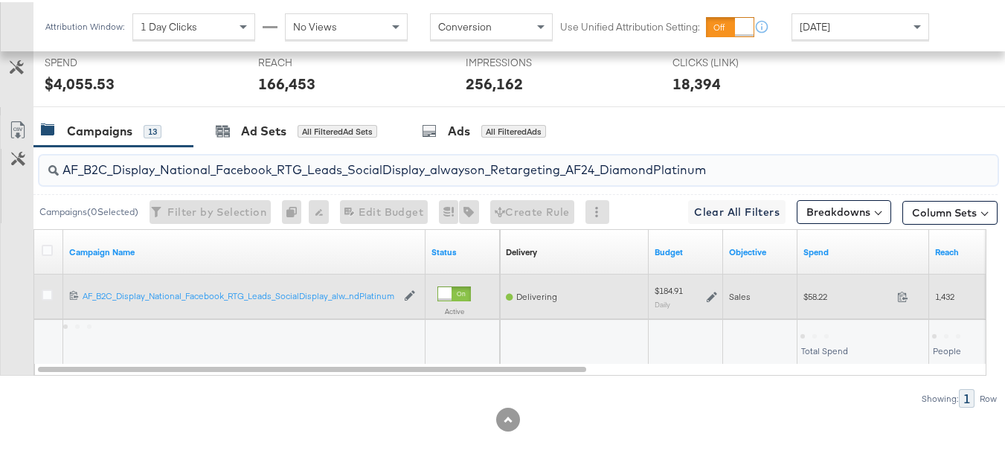
click at [822, 297] on span "$58.22" at bounding box center [847, 294] width 88 height 11
copy div "$58.22"
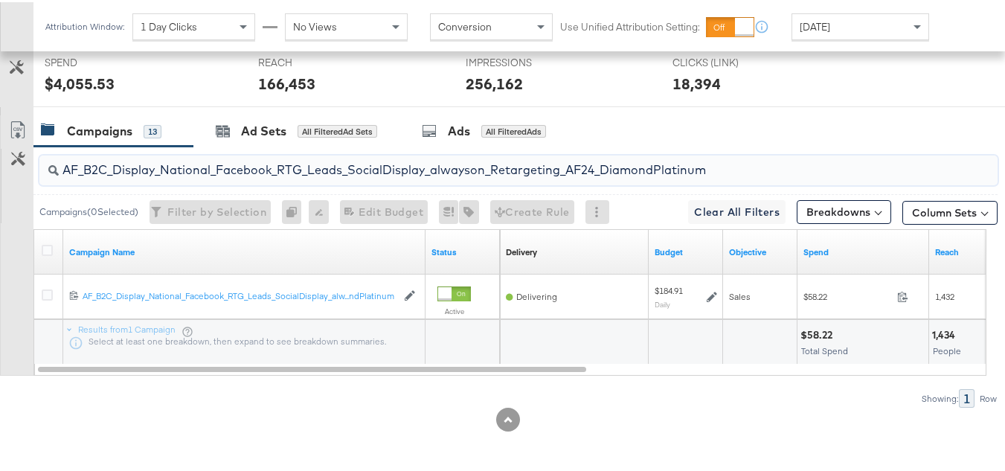
click at [299, 173] on input "AF_B2C_Display_National_Facebook_RTG_Leads_SocialDisplay_alwayson_Retargeting_A…" at bounding box center [486, 161] width 854 height 29
paste input "HL_B2C_Display_National_Facebook_RTG_Leads_SocialDisplay_alwayson_Retargeting_A…"
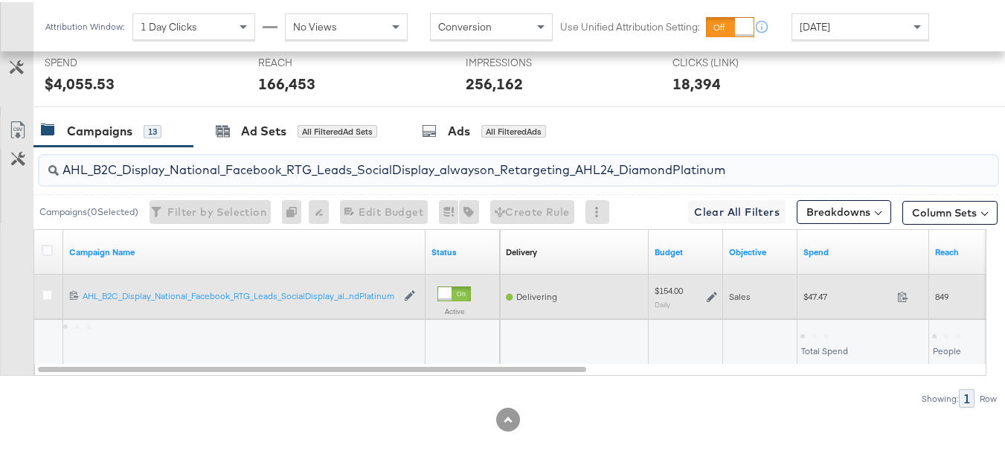
click at [793, 278] on div "Sales" at bounding box center [760, 294] width 74 height 45
click at [808, 292] on span "$47.47" at bounding box center [847, 294] width 88 height 11
copy div "$47.47"
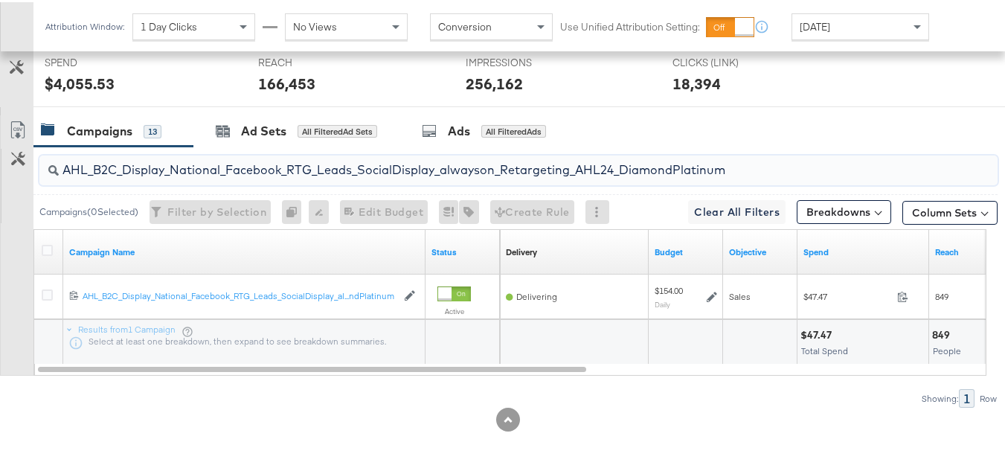
click at [371, 167] on input "AHL_B2C_Display_National_Facebook_RTG_Leads_SocialDisplay_alwayson_Retargeting_…" at bounding box center [486, 161] width 854 height 29
paste input "PTS_B2C_Display_National_Facebook_PRO_Traffic_SocialDisplay_alwayson_ASC_DARE24…"
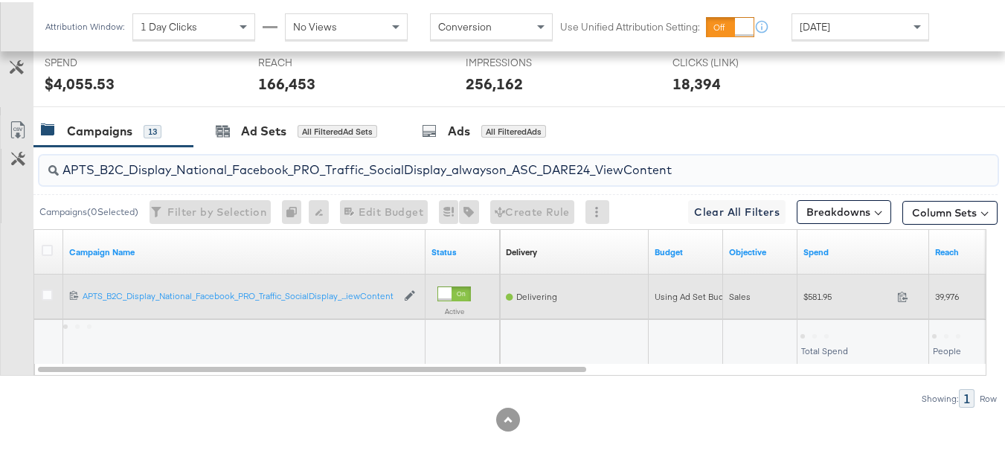
click at [816, 297] on span "$581.95" at bounding box center [847, 294] width 88 height 11
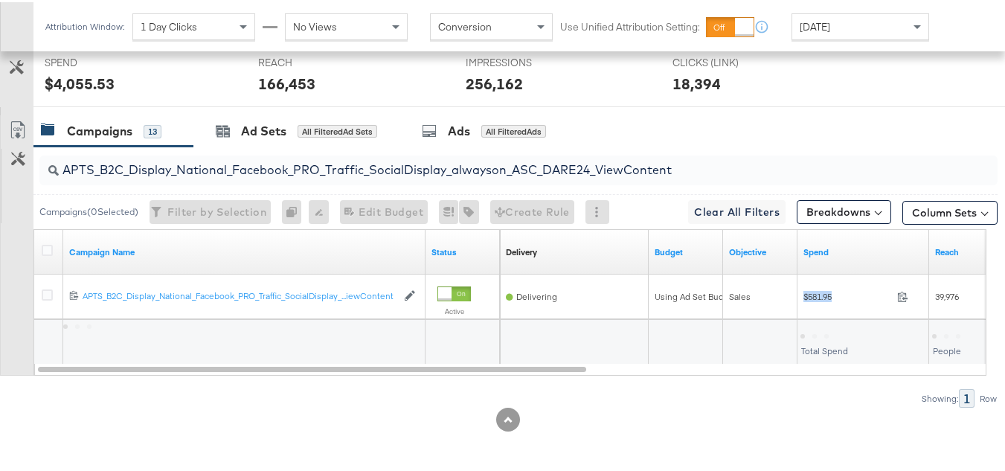
copy div "$581.95"
click at [732, 392] on div "Showing: 1 Row" at bounding box center [498, 396] width 997 height 19
click at [337, 167] on input "APTS_B2C_Display_National_Facebook_PRO_Traffic_SocialDisplay_alwayson_ASC_DARE2…" at bounding box center [486, 161] width 854 height 29
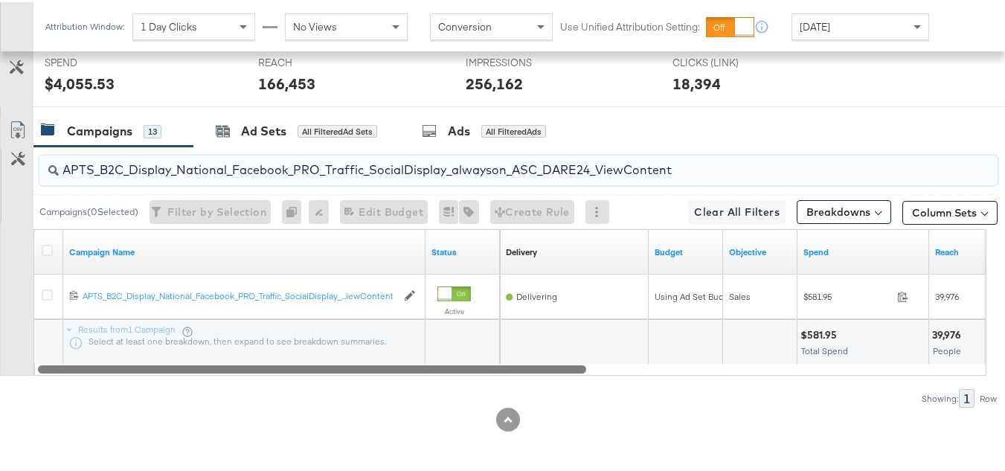
paste input "Leads_SocialDisplay_alwayson_ASC_DARE24_Purchase"
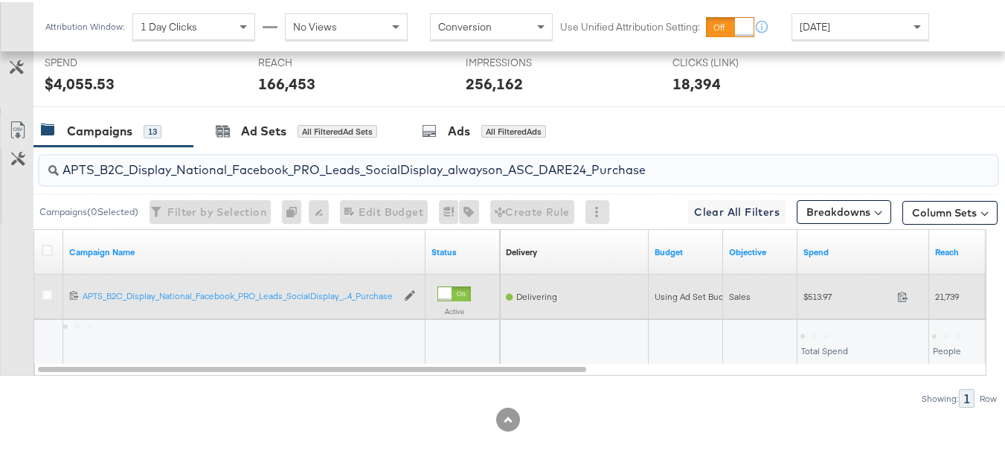
click at [817, 309] on div "$513.97 513.97" at bounding box center [863, 294] width 132 height 45
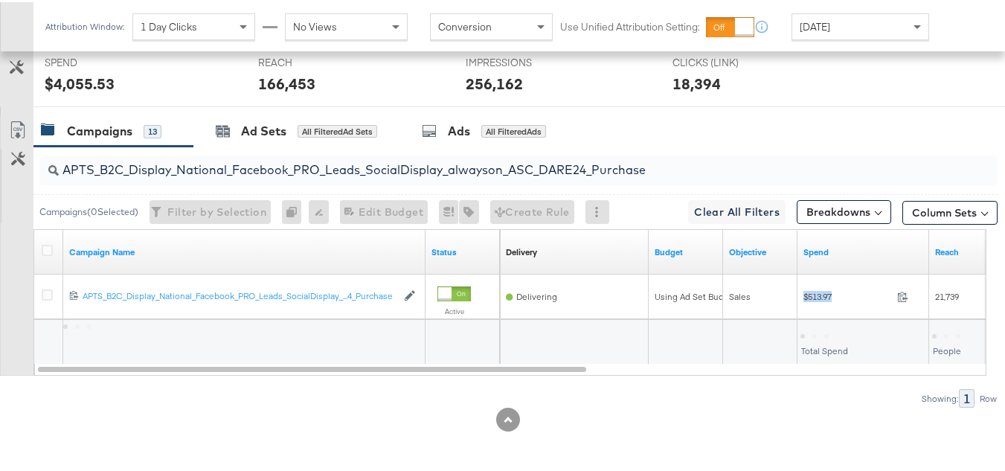
copy div "$513.97"
click at [294, 152] on input "APTS_B2C_Display_National_Facebook_PRO_Leads_SocialDisplay_alwayson_ASC_DARE24_…" at bounding box center [486, 161] width 854 height 29
paste input "F_B2C_Display_National_Facebook_PRO_Traffic_SocialDisplay_alwayson_ASC_AF24_Vie…"
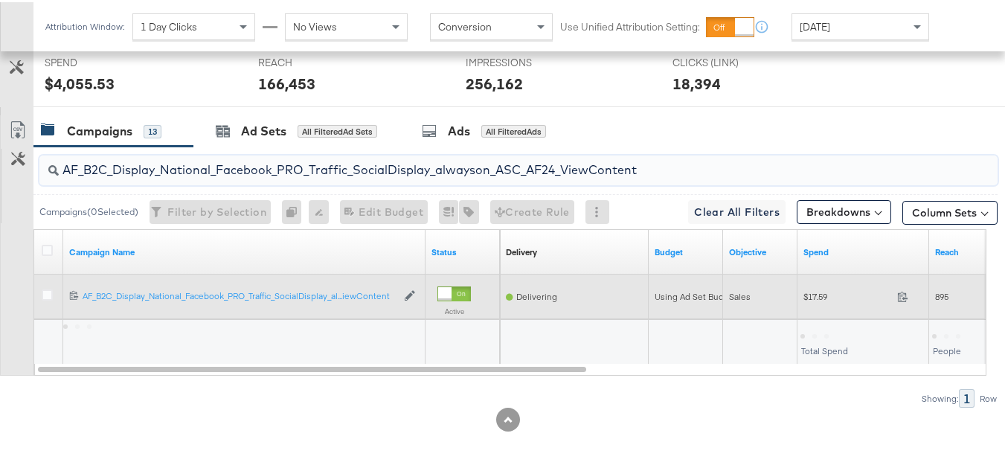
click at [816, 302] on div "$17.59 17.59" at bounding box center [863, 294] width 132 height 23
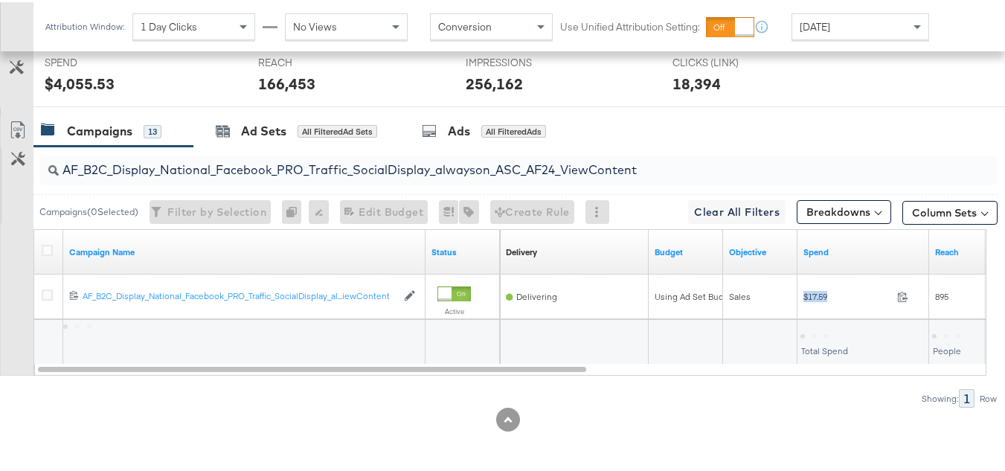
copy div "$17.59"
click at [344, 156] on input "AF_B2C_Display_National_Facebook_PRO_Traffic_SocialDisplay_alwayson_ASC_AF24_Vi…" at bounding box center [486, 161] width 854 height 29
paste input "FR_B2C_Display_National_Facebook_PRO_Traffic_SocialDisplay_alwayson_ASC_FR"
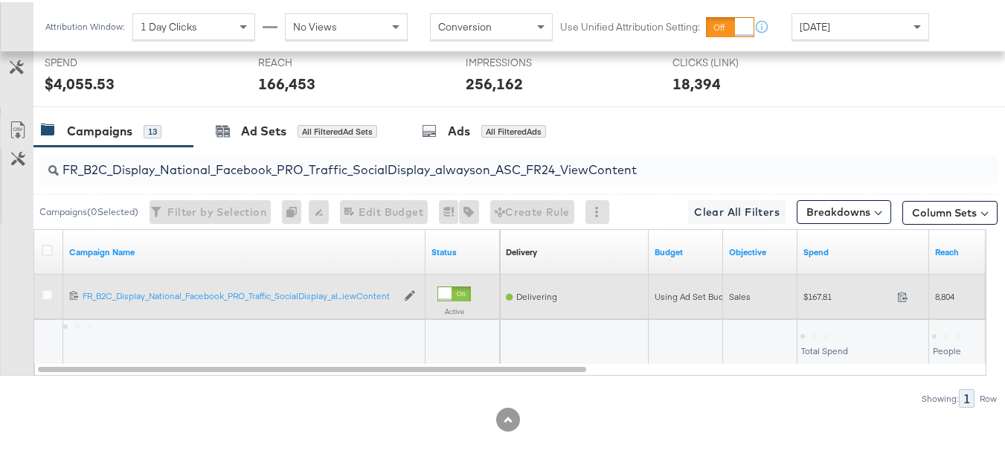
click at [814, 303] on div "$167.81 167.81" at bounding box center [863, 294] width 132 height 23
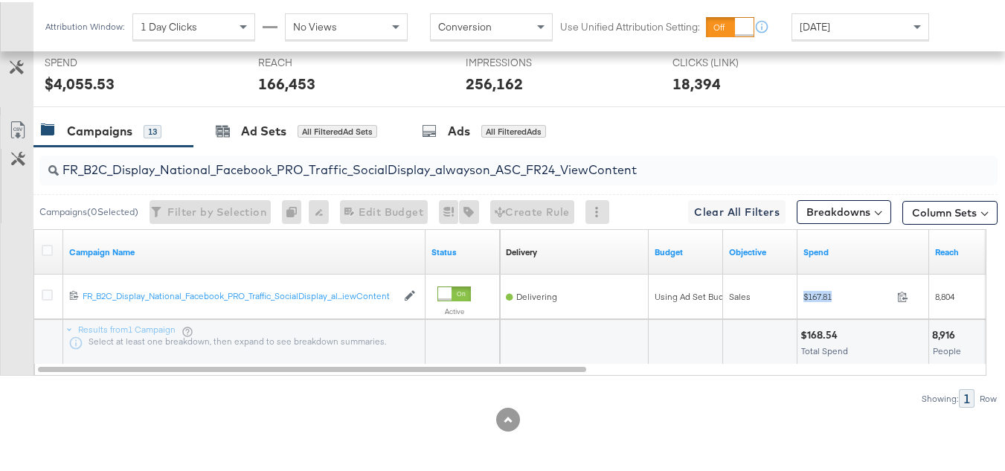
copy div "$167.81"
click at [334, 164] on input "FR_B2C_Display_National_Facebook_PRO_Traffic_SocialDisplay_alwayson_ASC_FR24_Vi…" at bounding box center [486, 161] width 854 height 29
paste input "AHL_B2C_Display_National_Facebook_PRO_Traffic_SocialDisplay_alwayson_ASC_AHL"
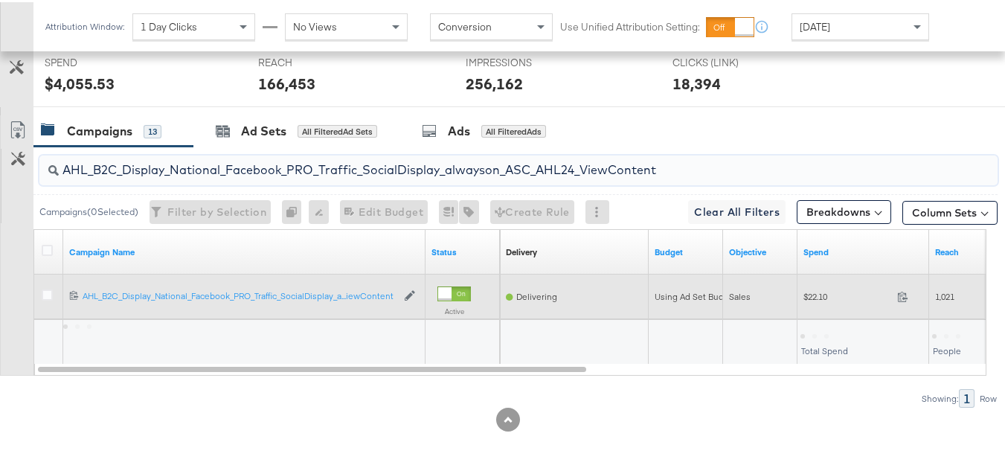
type input "AHL_B2C_Display_National_Facebook_PRO_Traffic_SocialDisplay_alwayson_ASC_AHL24_…"
click at [814, 286] on div "$22.10 22.1" at bounding box center [863, 294] width 132 height 23
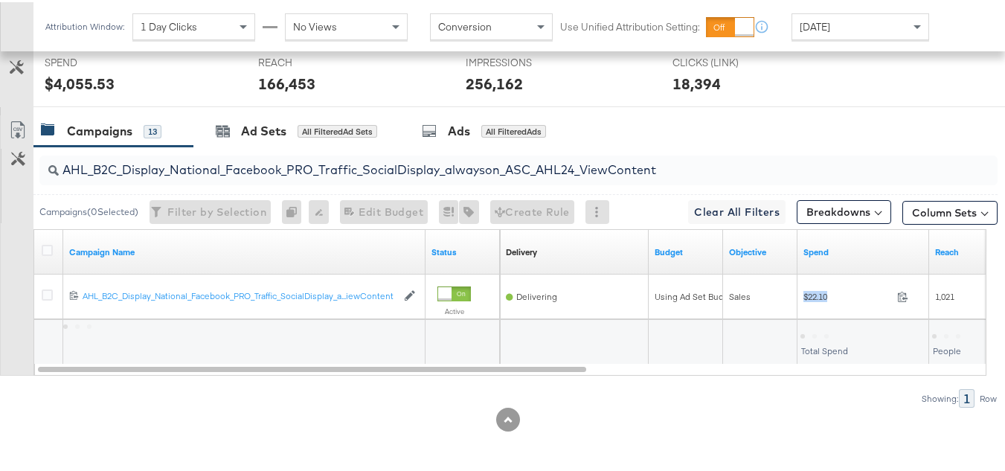
copy div "$22.10"
click at [854, 416] on div at bounding box center [508, 417] width 1016 height 24
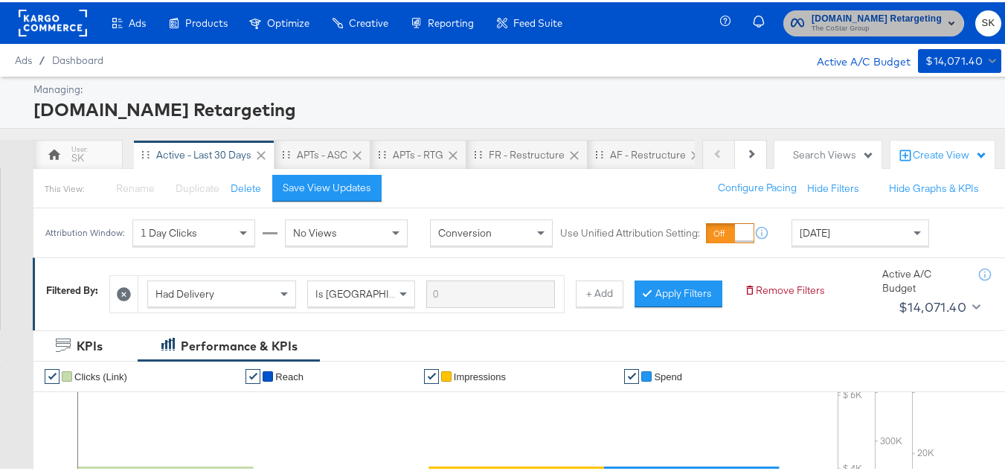
click at [837, 30] on span "The CoStar Group" at bounding box center [876, 27] width 130 height 12
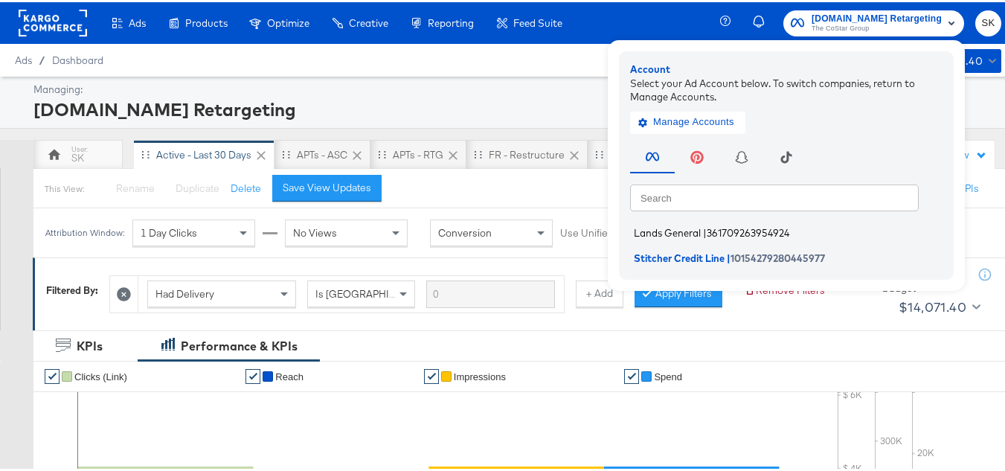
click at [668, 234] on span "Lands General" at bounding box center [667, 231] width 67 height 12
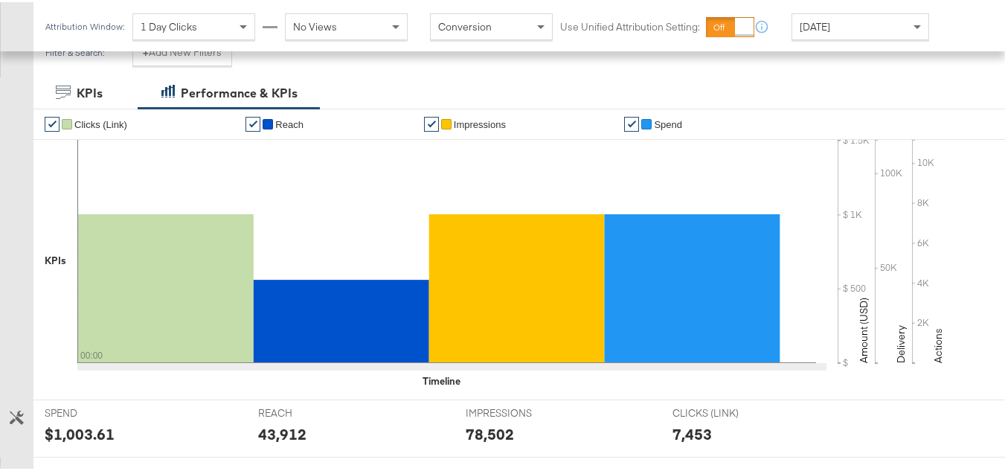
scroll to position [223, 0]
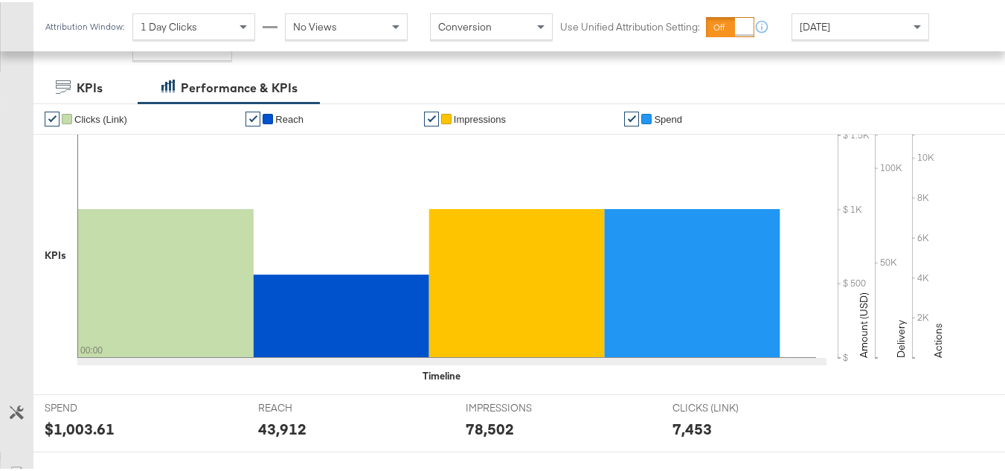
click at [846, 21] on div "[DATE]" at bounding box center [860, 24] width 136 height 25
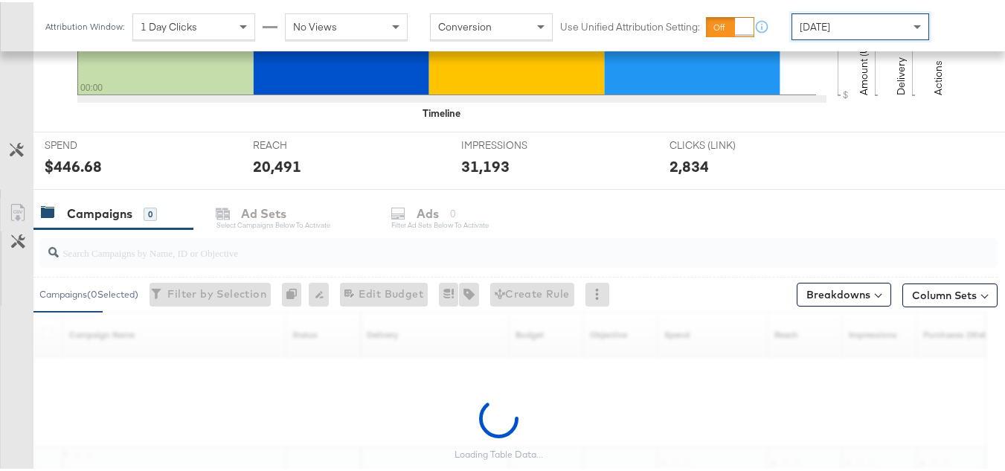
scroll to position [613, 0]
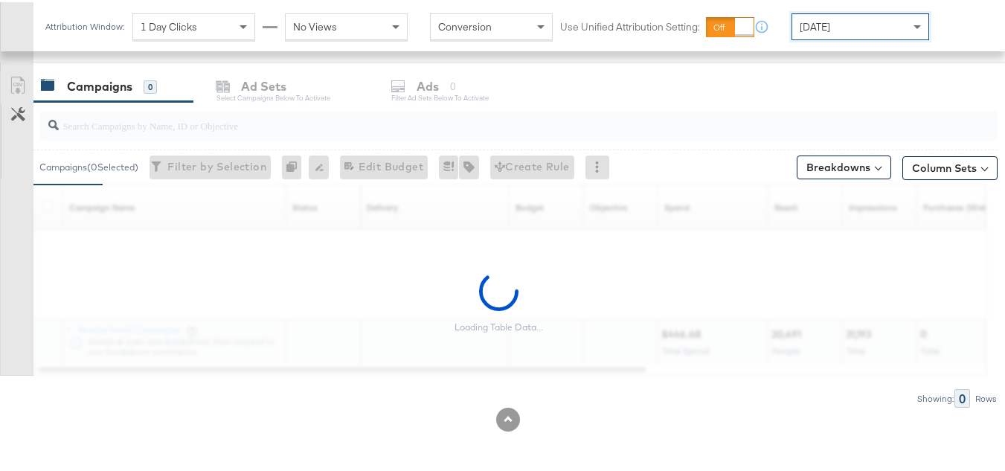
click at [152, 128] on input "search" at bounding box center [486, 117] width 854 height 29
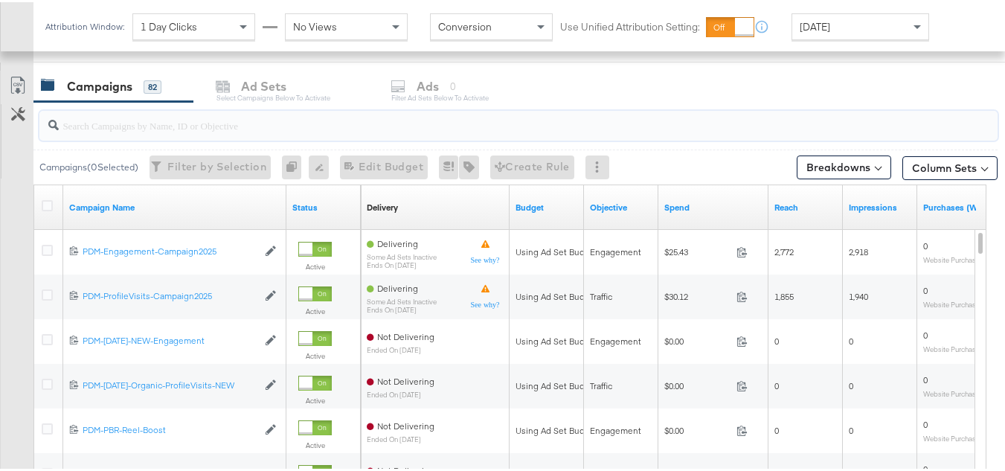
paste input "B2C_LAND_KC_RT_Sig_24"
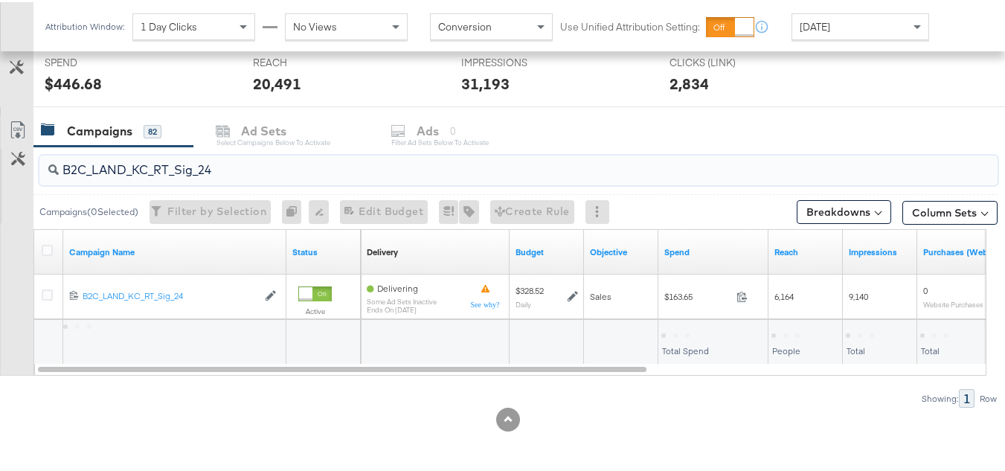
scroll to position [568, 0]
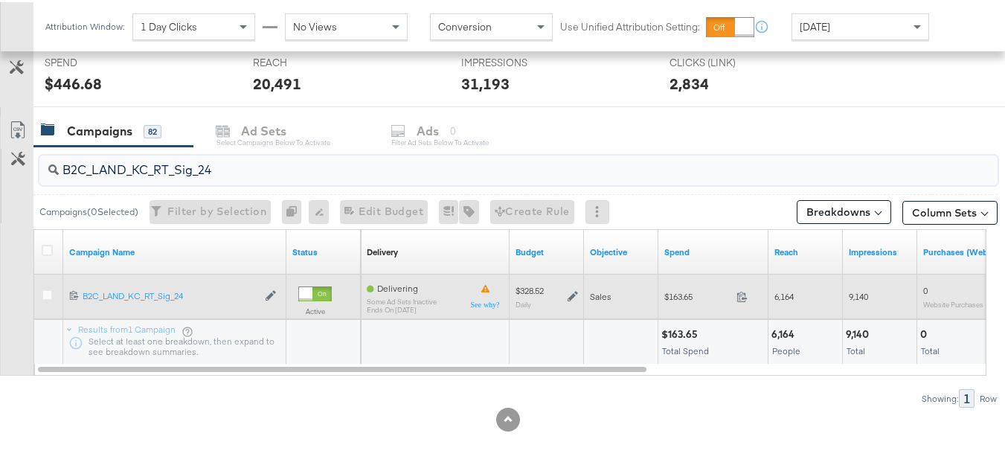
click at [669, 286] on div "$163.65 163.65" at bounding box center [713, 294] width 110 height 23
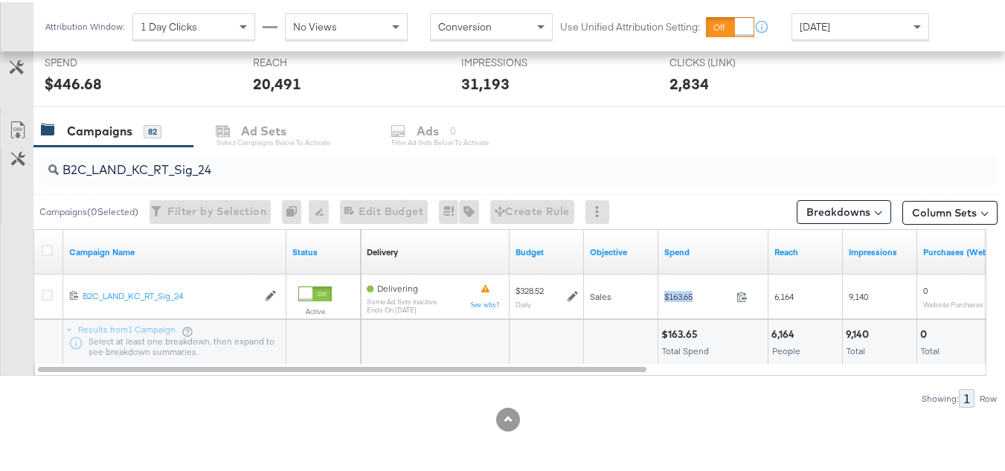
copy div "$163.65"
click at [248, 159] on input "B2C_LAND_KC_RT_Sig_24" at bounding box center [486, 161] width 854 height 29
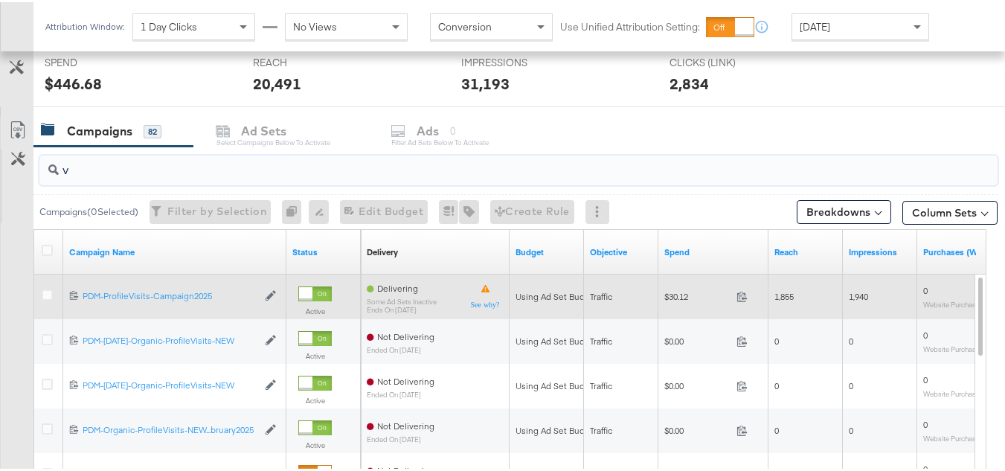
click at [693, 299] on span "$30.12" at bounding box center [697, 294] width 66 height 11
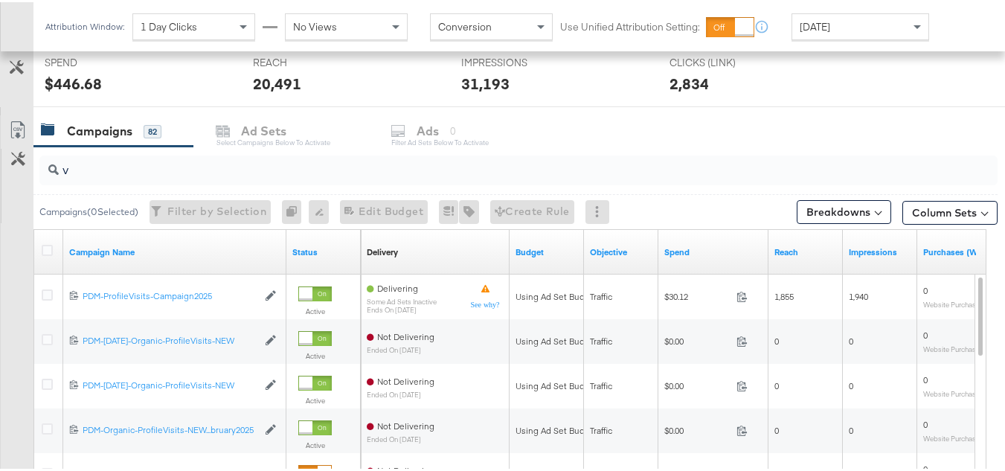
click at [236, 184] on div "v" at bounding box center [518, 168] width 958 height 36
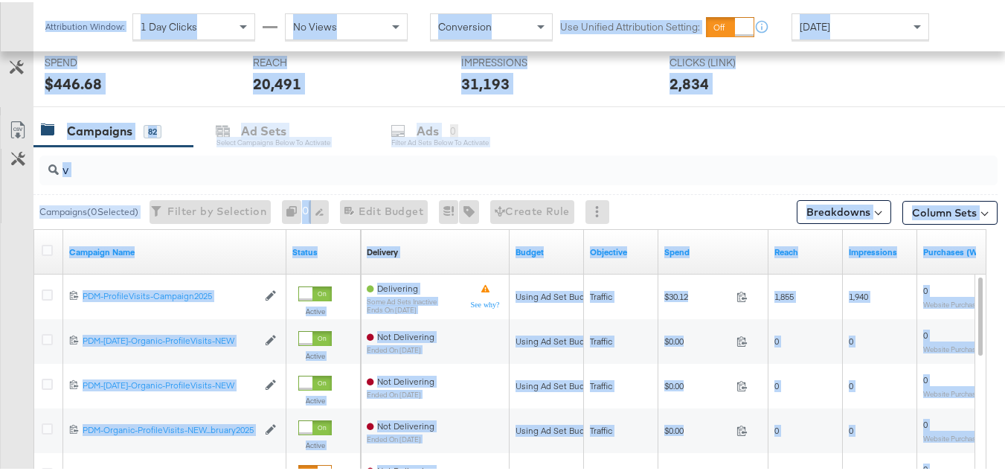
click at [251, 162] on input "v" at bounding box center [486, 161] width 854 height 29
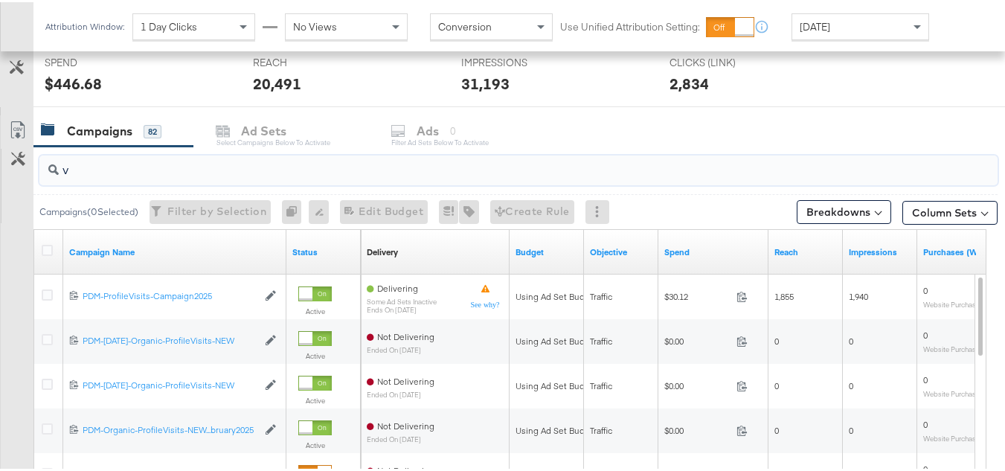
paste input "B2B_Ecommerce_KC_Retargeting_LW&LOA_Traffic"
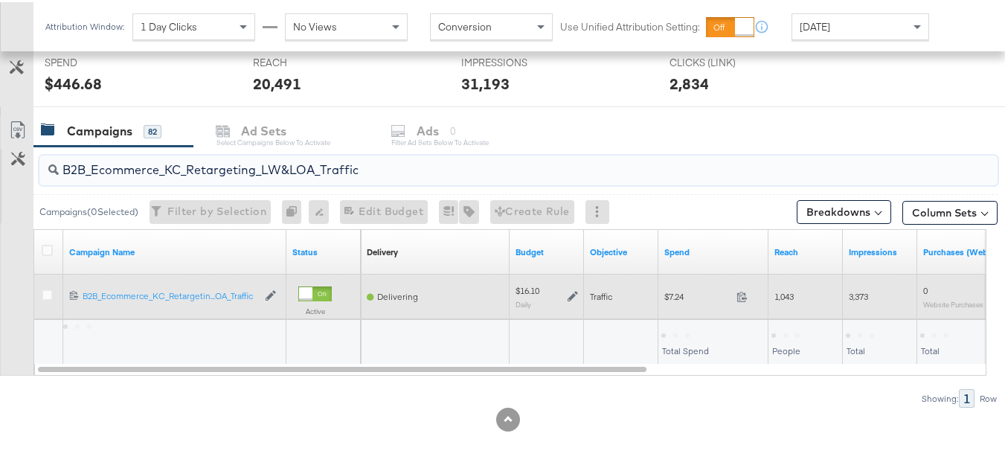
click at [663, 294] on div "$7.24 7.24" at bounding box center [713, 294] width 110 height 23
copy div "$7.24"
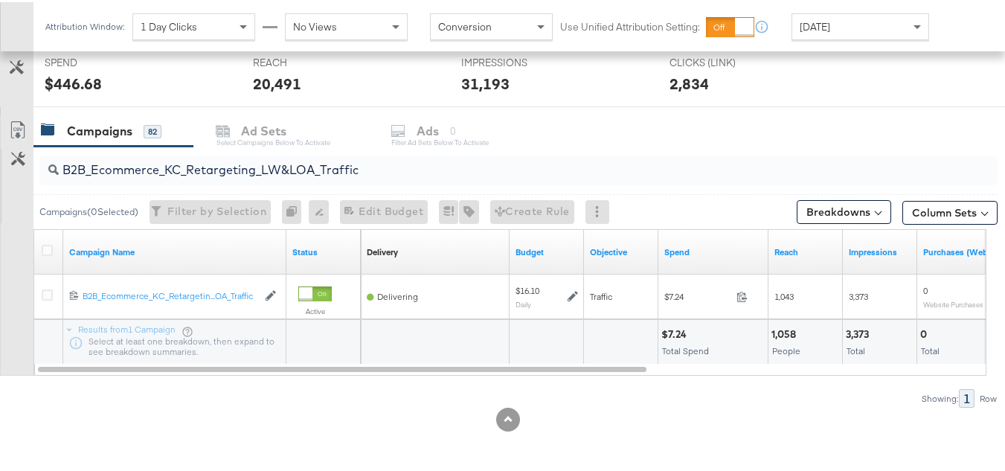
click at [288, 153] on input "B2B_Ecommerce_KC_Retargeting_LW&LOA_Traffic" at bounding box center [486, 161] width 854 height 29
paste input "KC_Retargeting_Prospects & Clients_Conversions"
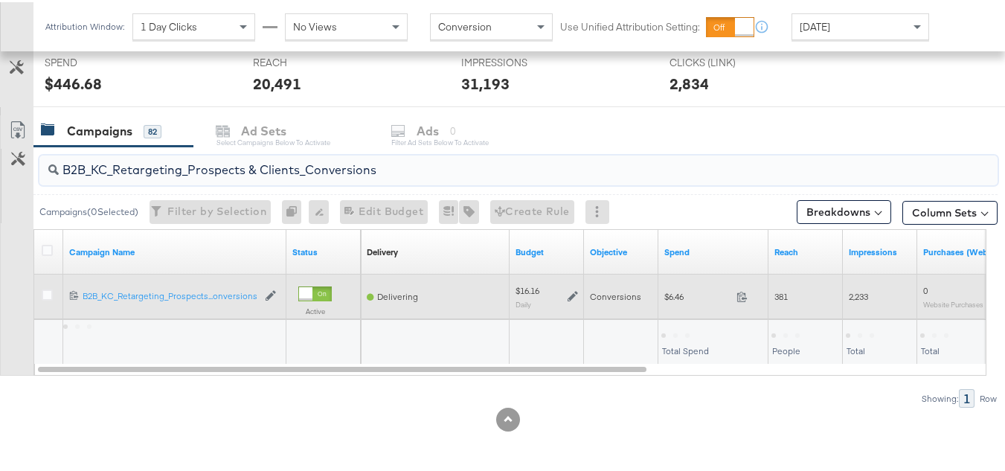
click at [674, 297] on span "$6.46" at bounding box center [697, 294] width 66 height 11
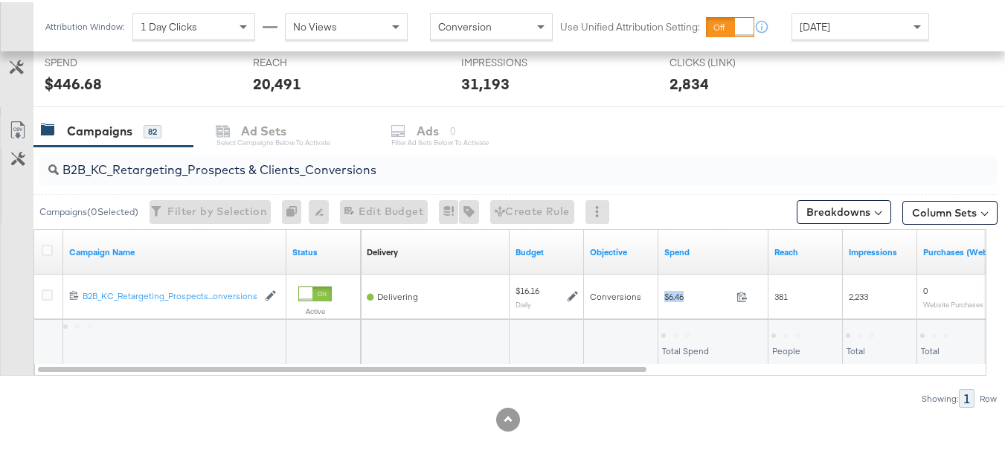
copy div "$6.46"
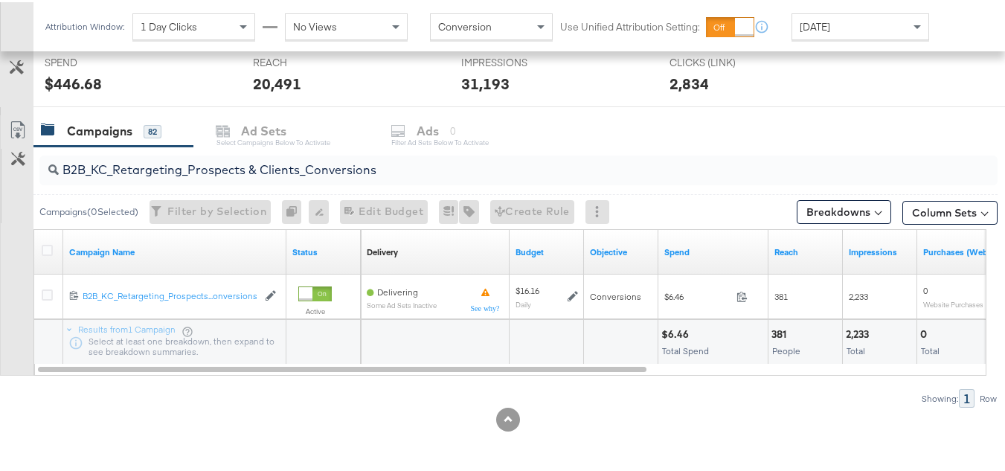
click at [360, 162] on input "B2B_KC_Retargeting_Prospects & Clients_Conversions" at bounding box center [486, 161] width 854 height 29
paste input "C_LAND_KC_Pros_Sig"
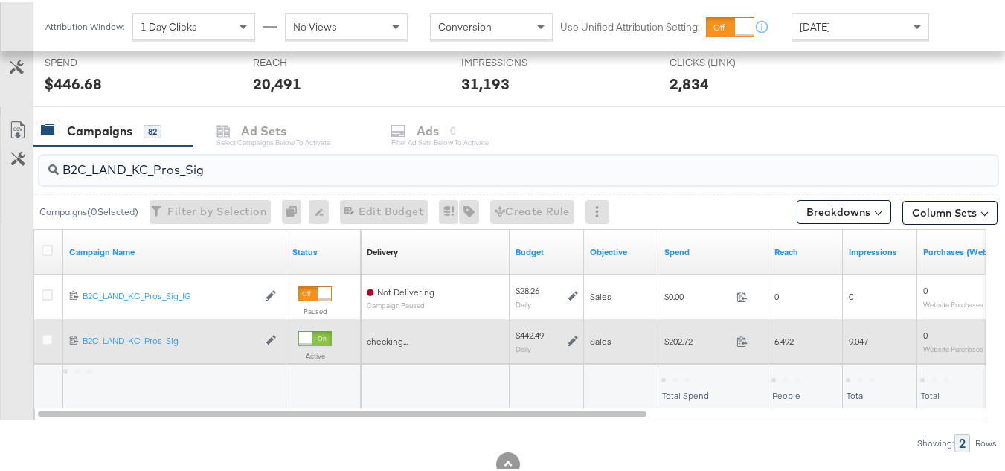
type input "B2C_LAND_KC_Pros_Sig"
click at [676, 334] on span "$202.72" at bounding box center [697, 338] width 66 height 11
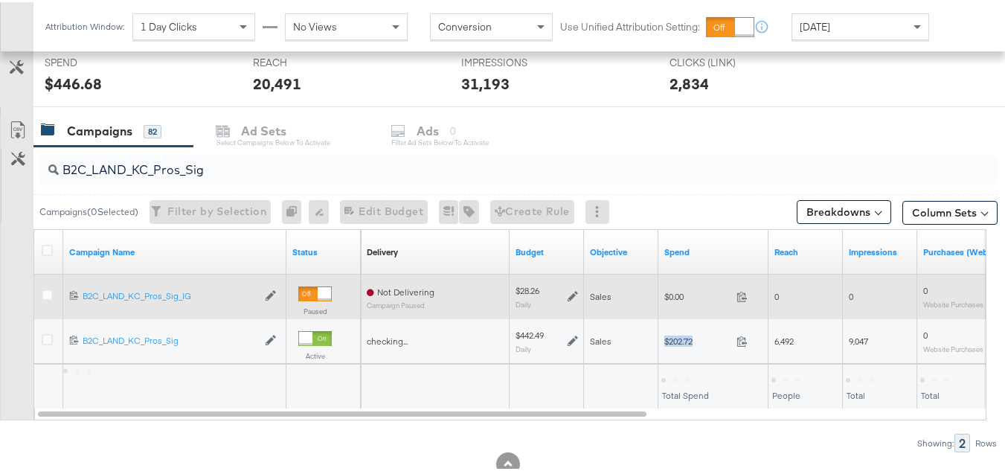
copy div "$202.72"
